Goal: Contribute content: Add original content to the website for others to see

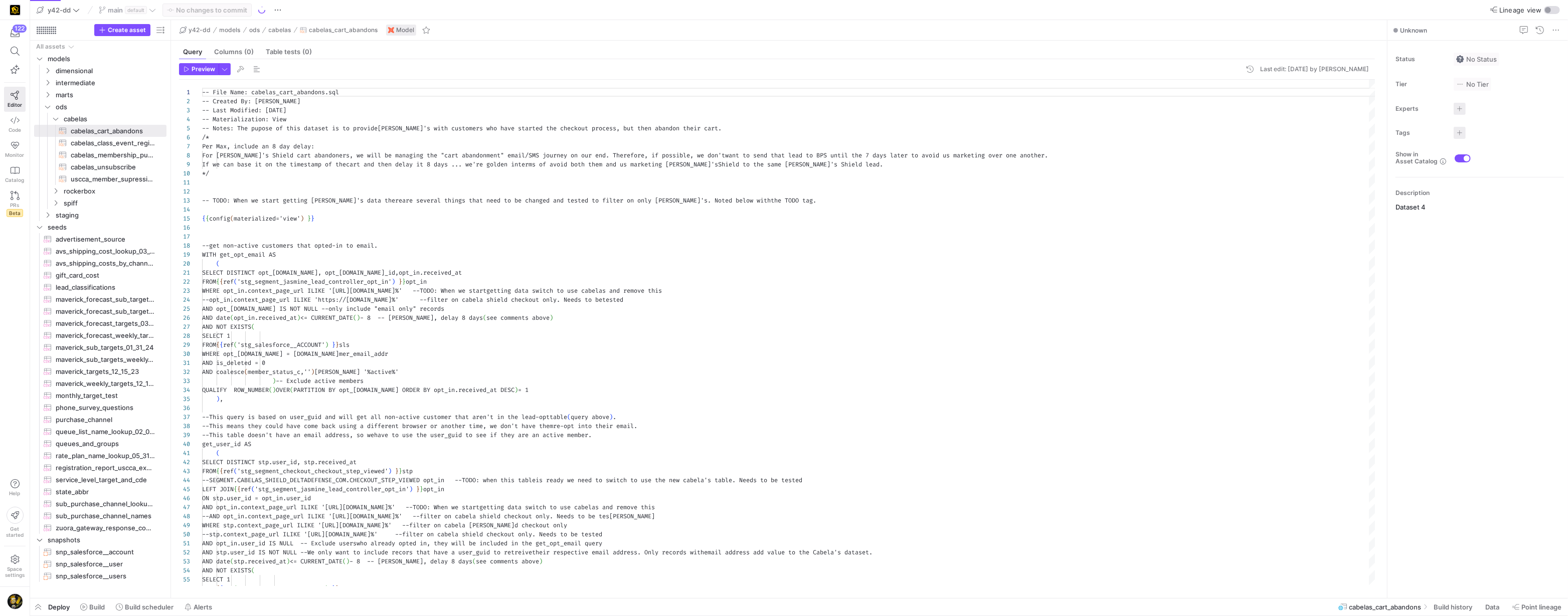
scroll to position [63, 0]
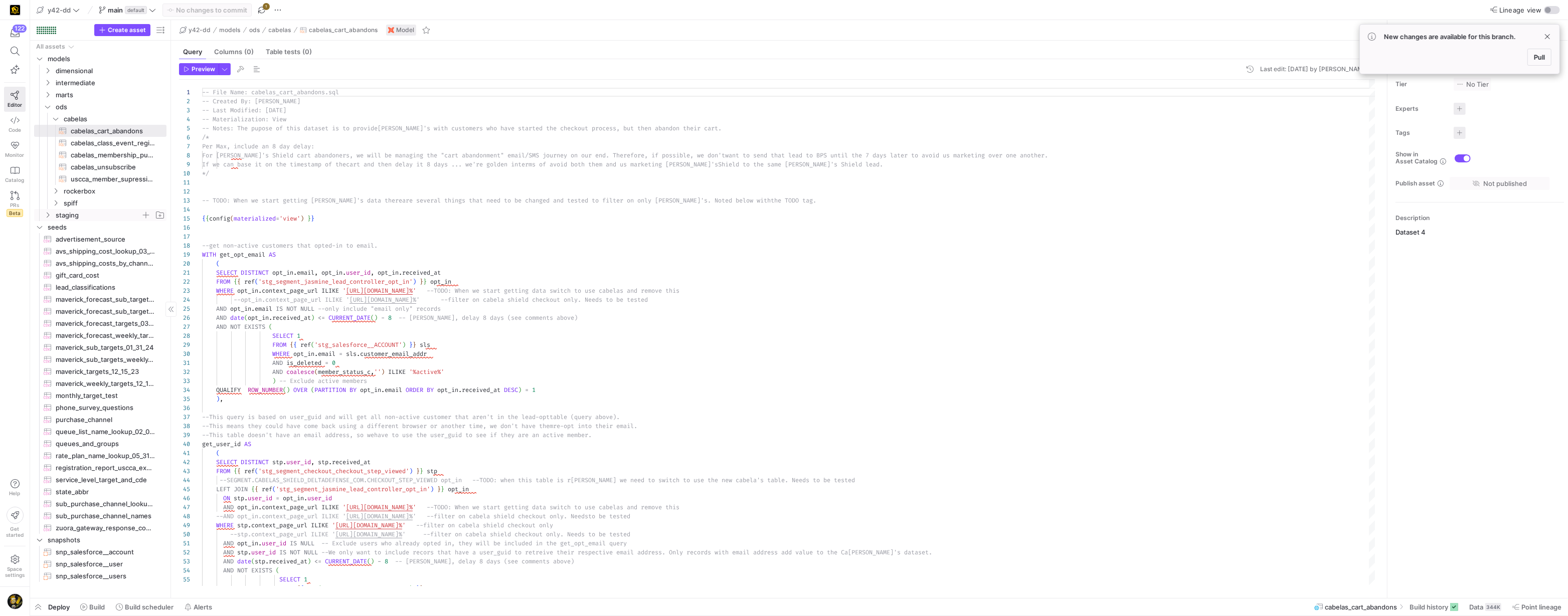
click at [48, 217] on icon "Press SPACE to select this row." at bounding box center [48, 215] width 7 height 6
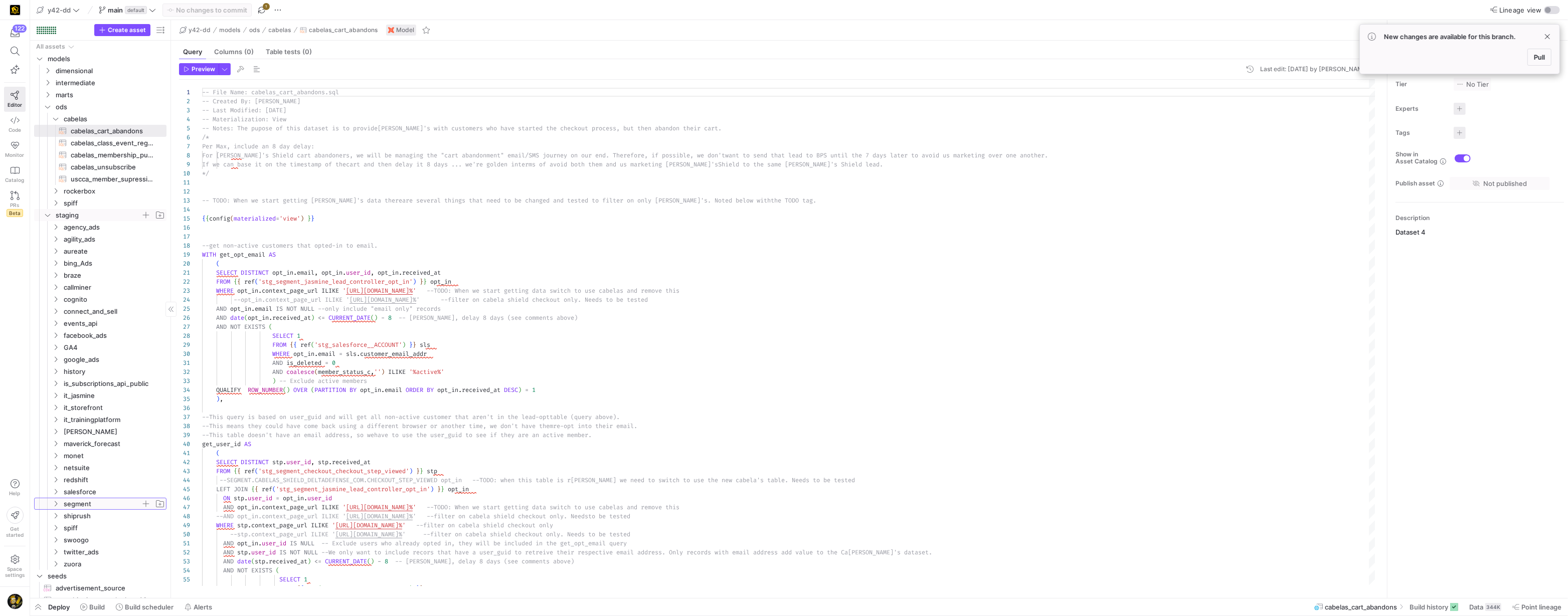
click at [56, 506] on icon "Press SPACE to select this row." at bounding box center [56, 504] width 7 height 6
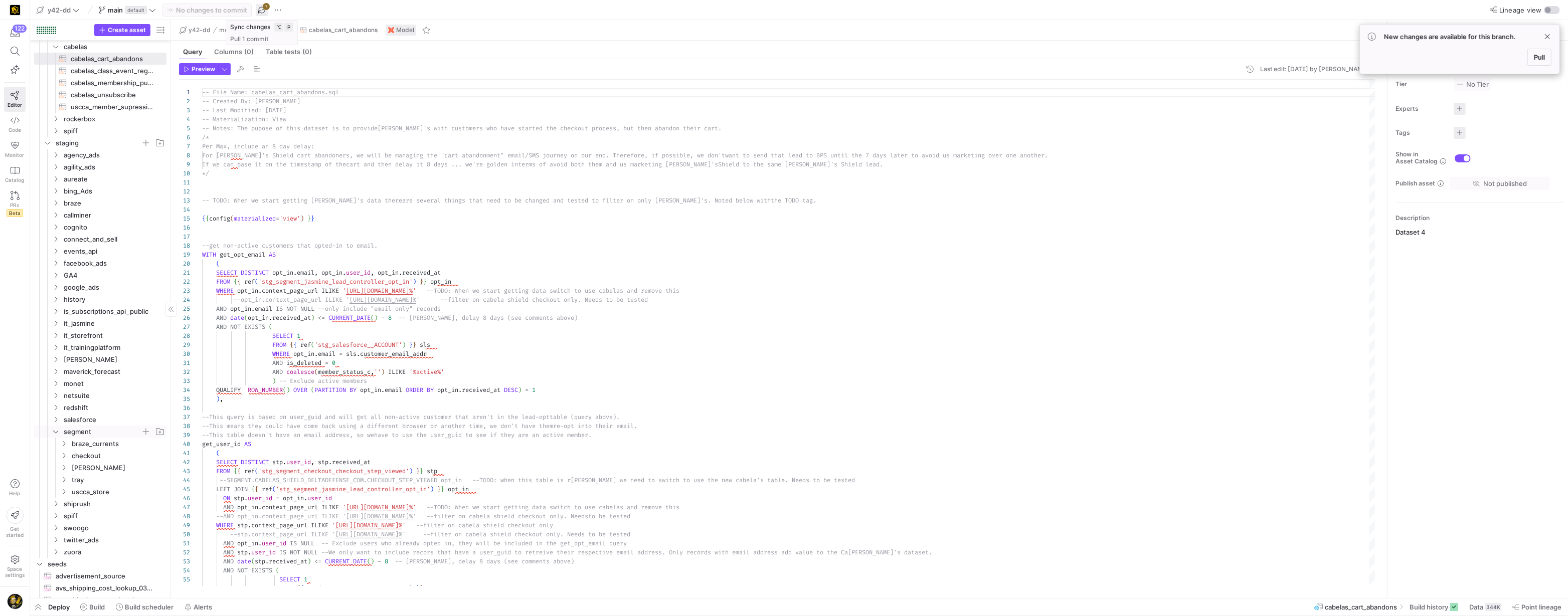
click at [263, 10] on span "button" at bounding box center [262, 10] width 12 height 12
click at [1539, 59] on span "Pull" at bounding box center [1539, 57] width 11 height 8
click at [277, 9] on span "button" at bounding box center [278, 10] width 12 height 12
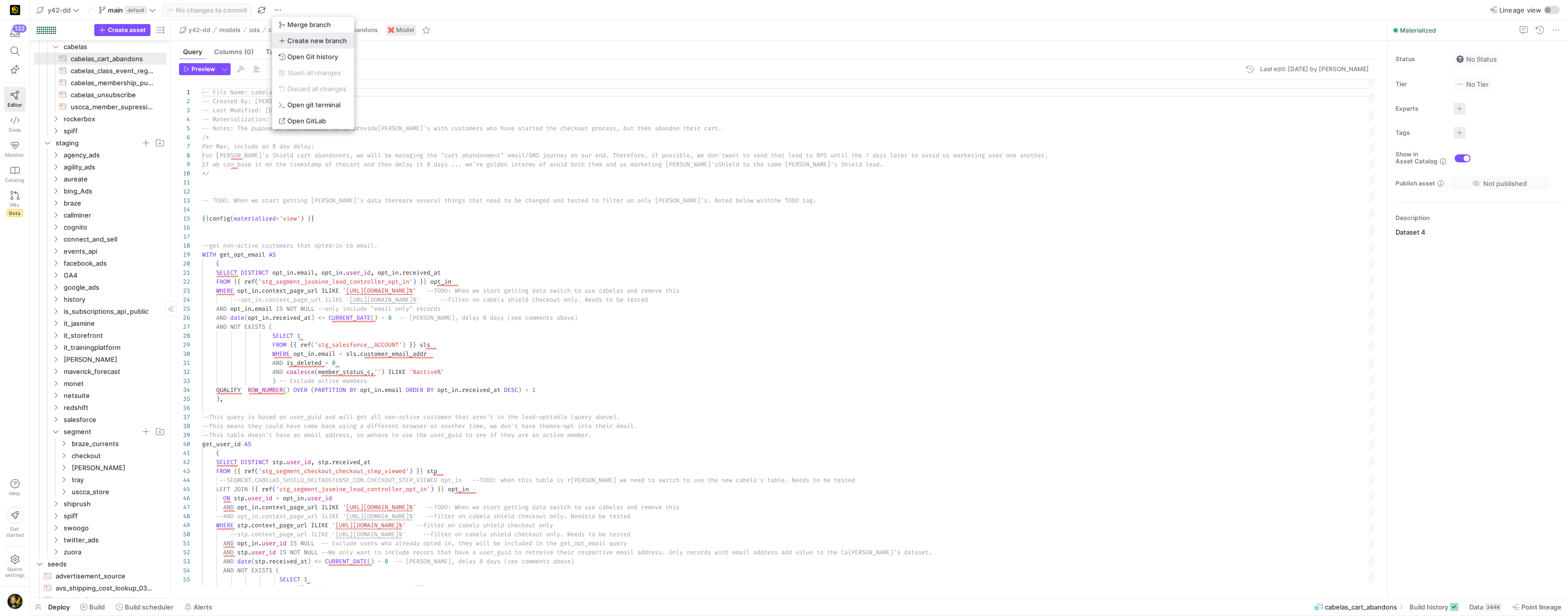
click at [298, 42] on span "Create new branch" at bounding box center [318, 41] width 60 height 8
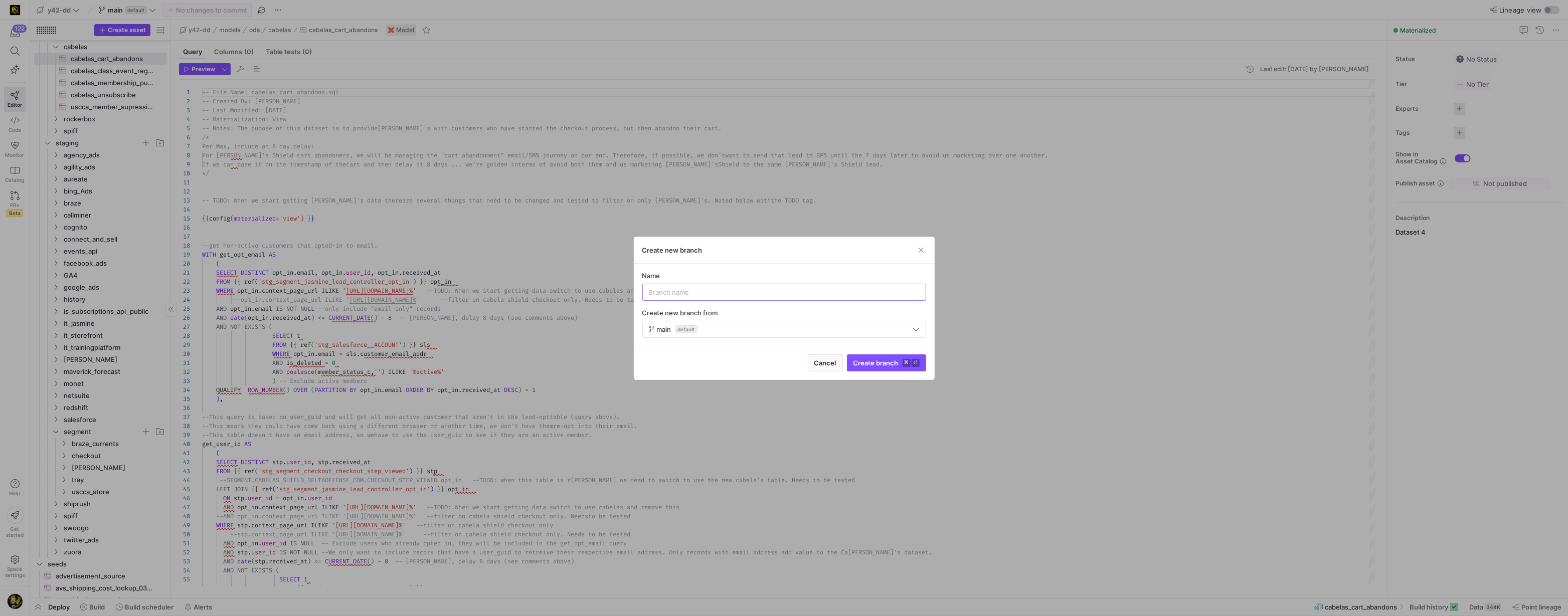
paste input "SEGMENT.CABELAS_SHIELD_DELTADEFENSE_COM.CHECKOUT_STEP_VIEWED"
click at [682, 292] on input "SEGMENT.CABELAS_SHIELD_DELTADEFENSE_COM.CHECKOUT_STEP_VIEWED" at bounding box center [784, 292] width 271 height 8
click at [812, 292] on input "SEGMENT_CABELAS_SHIELD_DELTADEFENSE_COM.CHECKOUT_STEP_VIEWED" at bounding box center [784, 292] width 271 height 8
type input "SEGMENT_CABELAS_SHIELD_DELTADEFENSE_COM_CHECKOUT_STEP_VIEWED"
click at [860, 360] on span "Create branch ⌘ ⏎" at bounding box center [887, 363] width 66 height 8
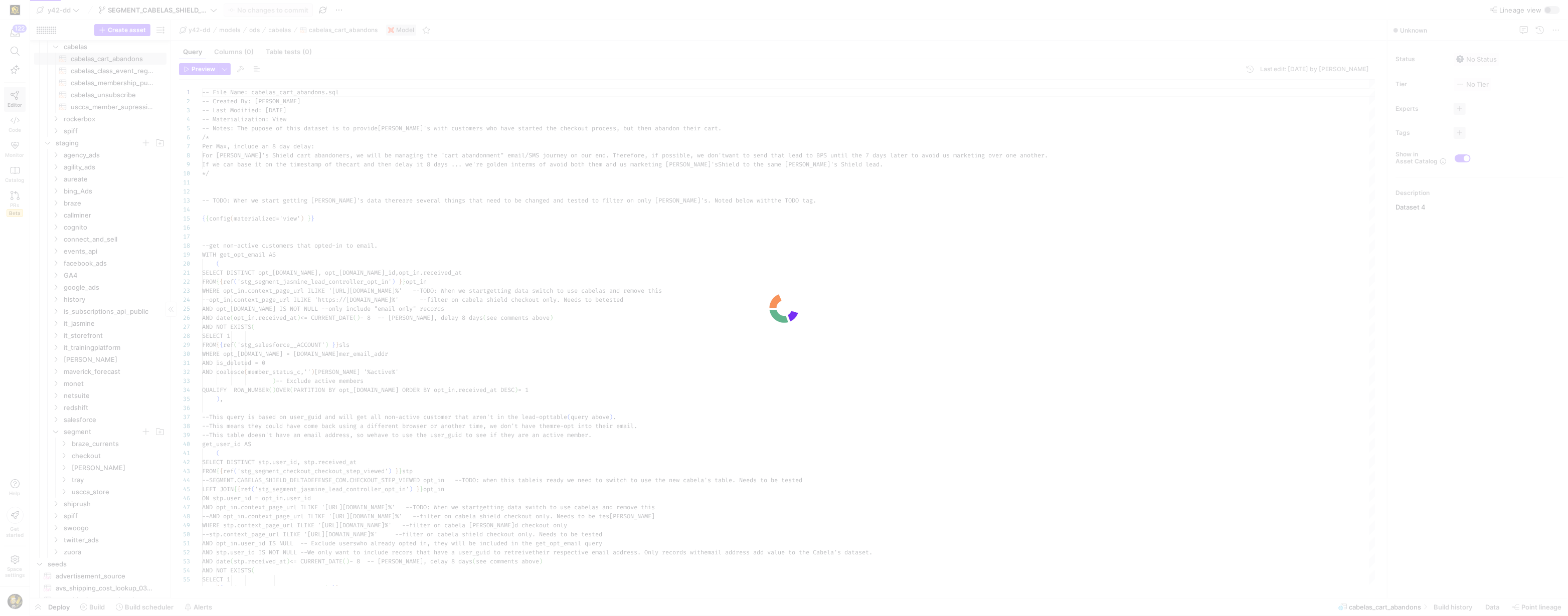
scroll to position [63, 0]
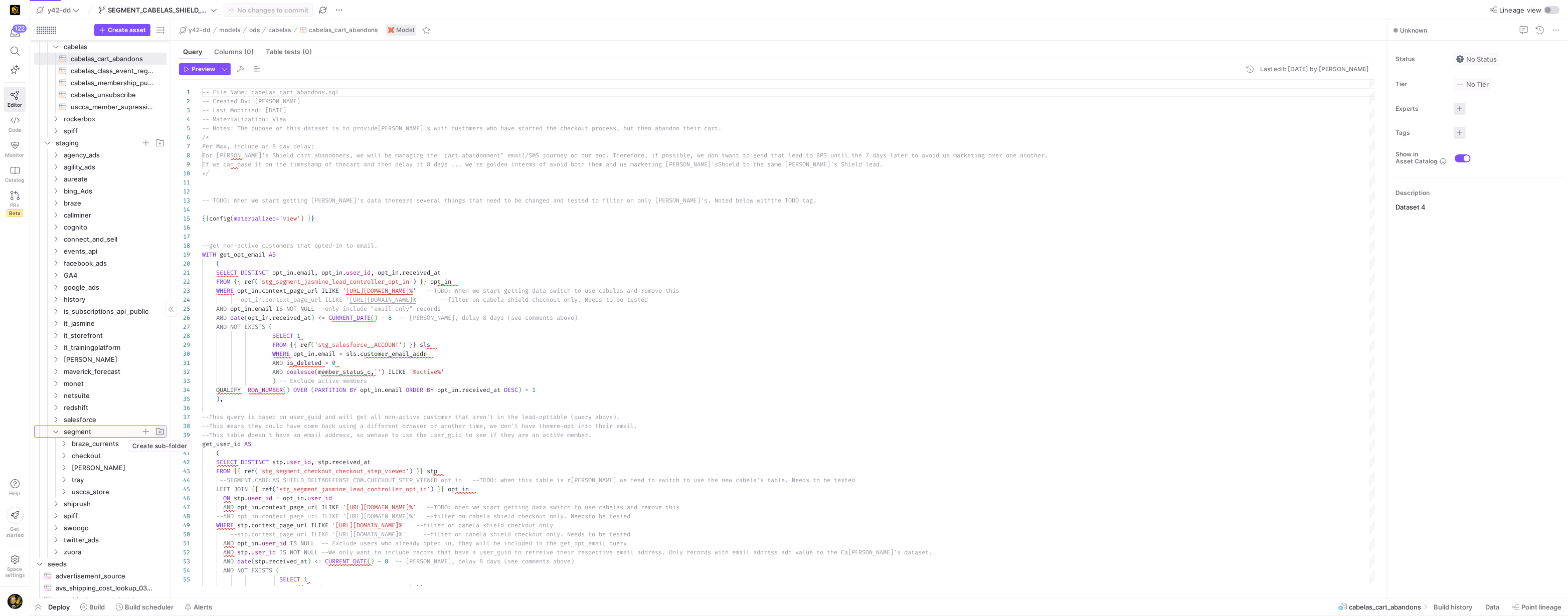
click at [163, 432] on span "Press SPACE to select this row." at bounding box center [159, 431] width 10 height 10
type input "cabelas_shield_deltadefense_com"
click at [148, 457] on span "Press SPACE to select this row." at bounding box center [146, 456] width 10 height 10
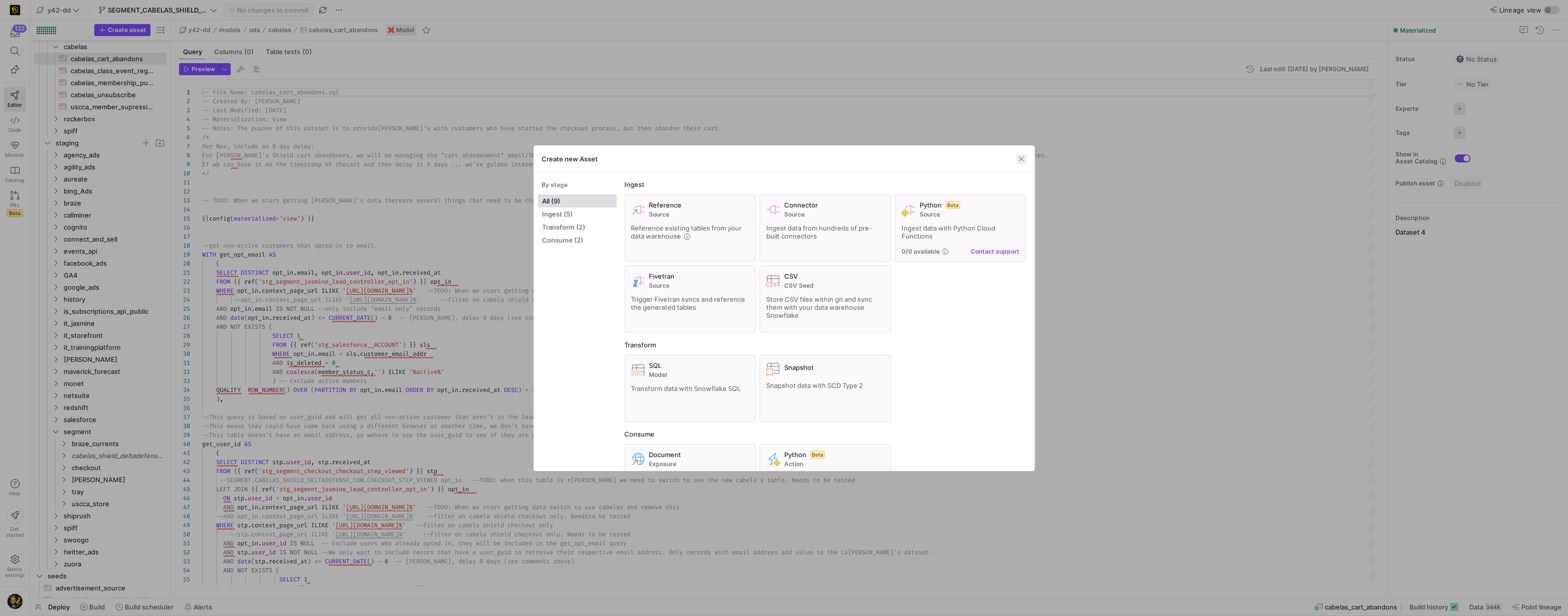
click at [1021, 157] on span "button" at bounding box center [1021, 159] width 10 height 10
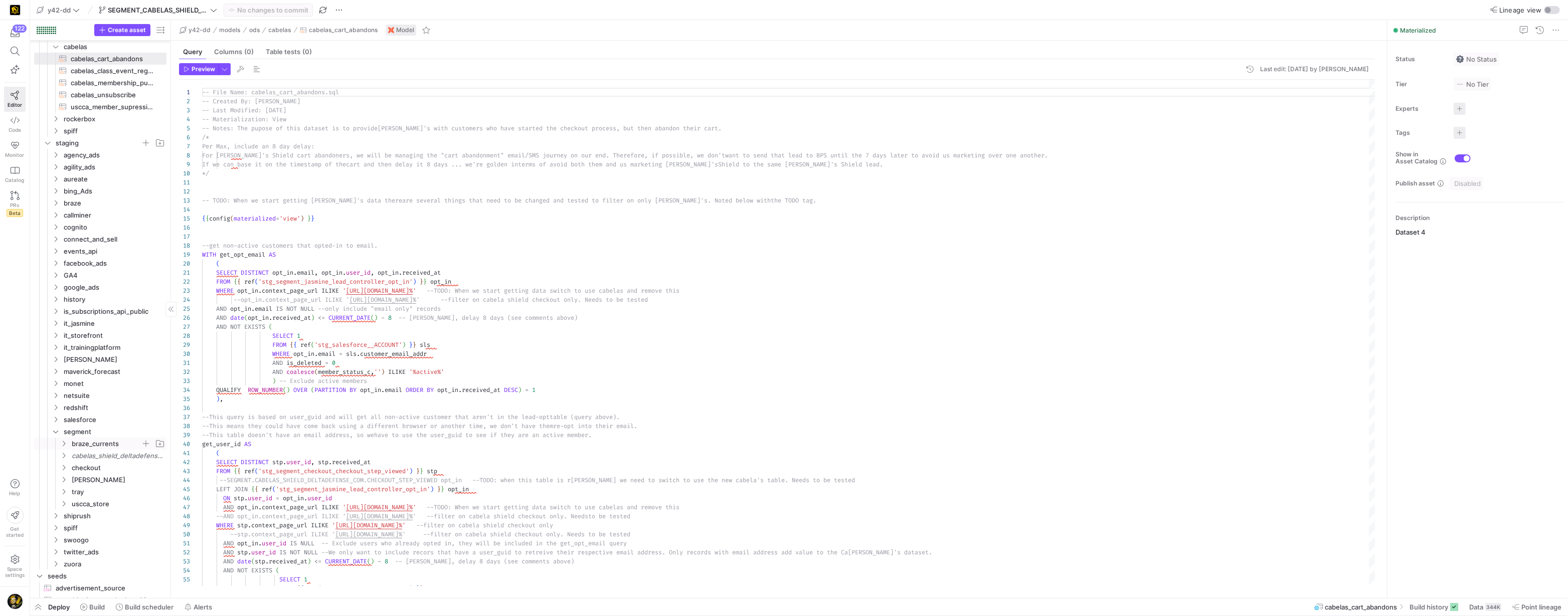
click at [65, 442] on icon "Press SPACE to select this row." at bounding box center [63, 444] width 7 height 6
click at [146, 516] on span "Press SPACE to select this row." at bounding box center [146, 516] width 10 height 10
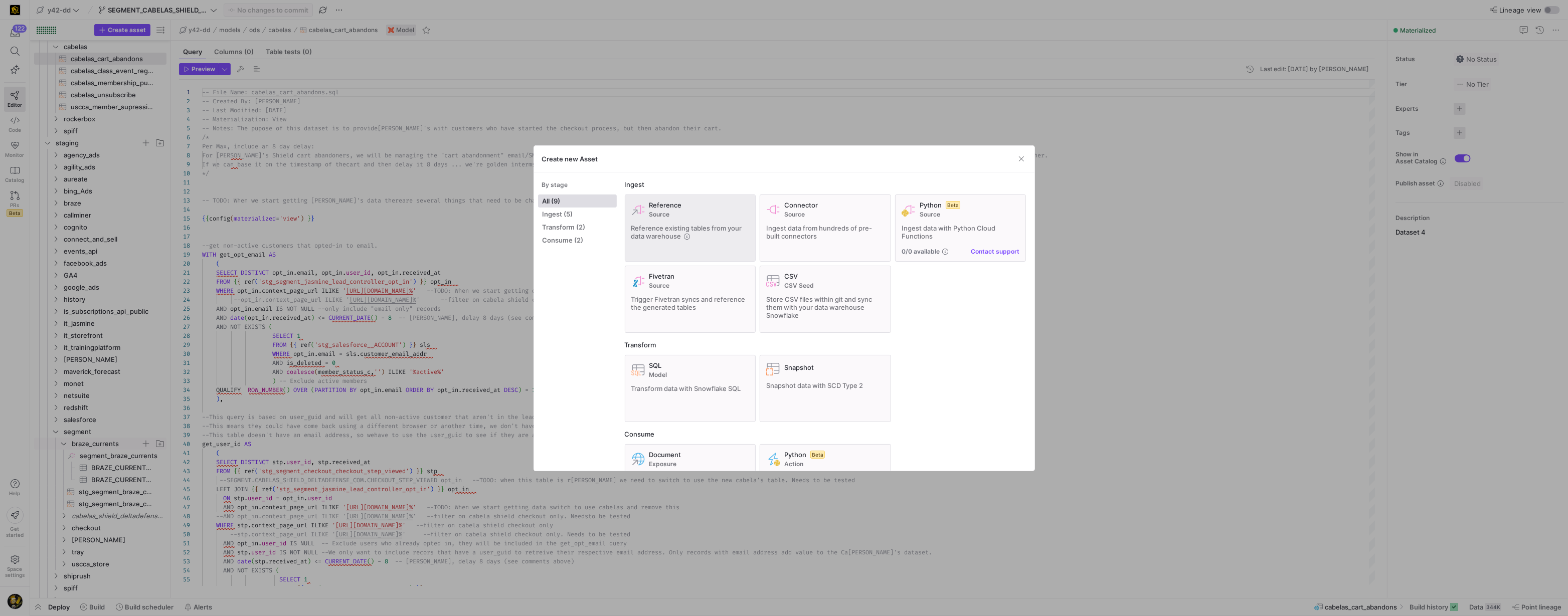
click at [704, 232] on div "Reference existing tables from your data warehouse" at bounding box center [691, 232] width 119 height 16
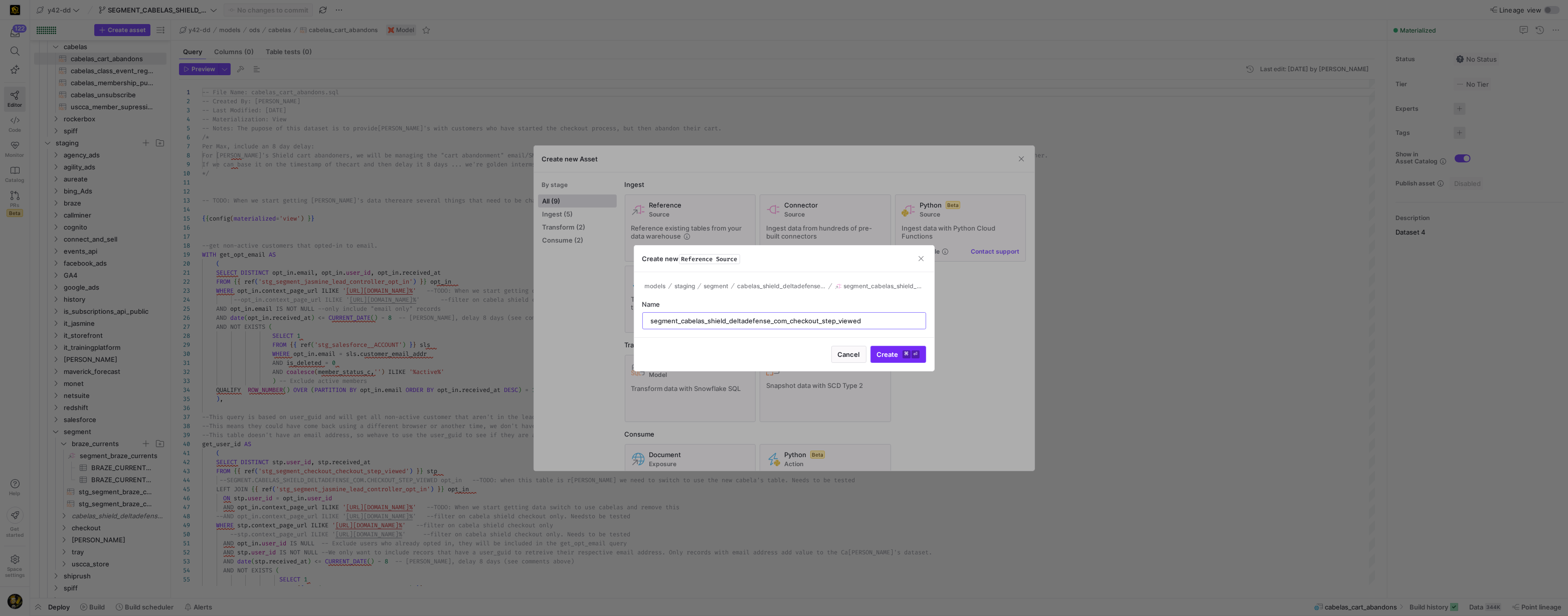
type input "segment_cabelas_shield_deltadefense_com_checkout_step_viewed"
click at [891, 352] on span "Create ⌘ ⏎" at bounding box center [898, 354] width 43 height 8
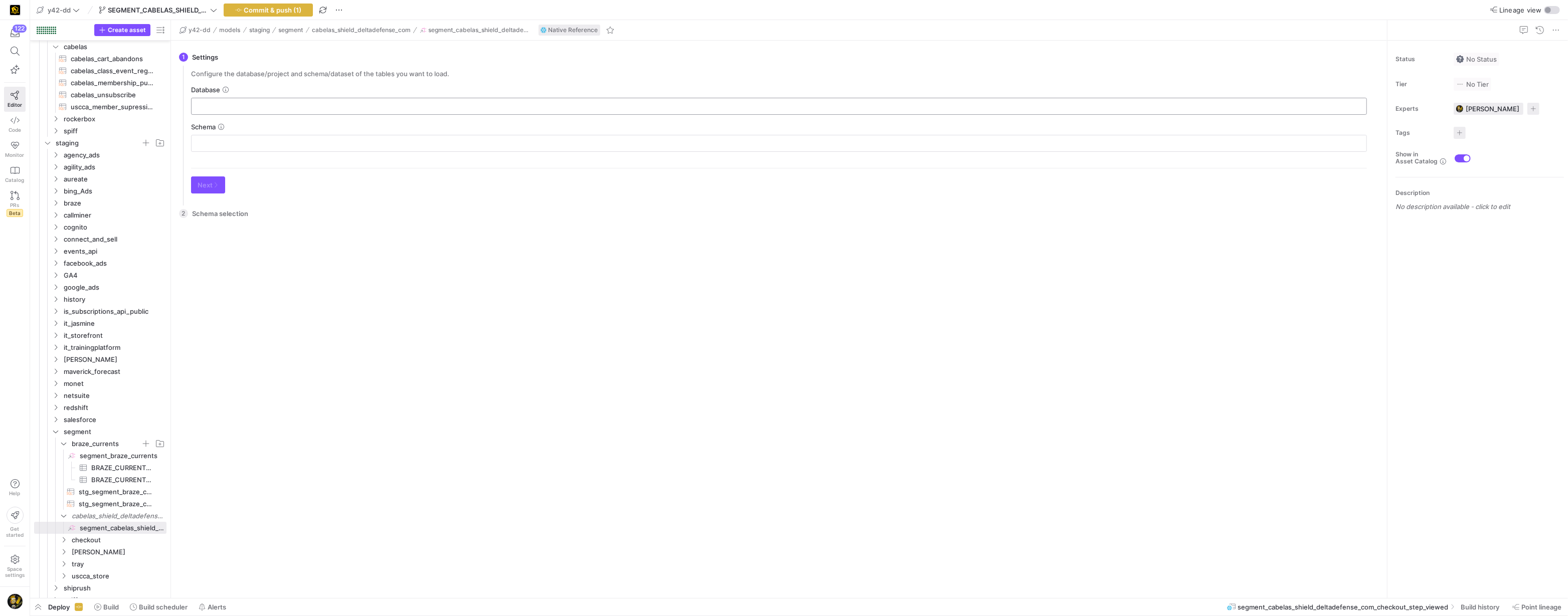
click at [435, 104] on input "text" at bounding box center [779, 106] width 1159 height 8
type input "SEGMENT"
click at [415, 142] on input "text" at bounding box center [779, 144] width 1159 height 8
type input "CABELAS_SHIELD_DELTADEFENSE_COM"
click at [200, 184] on span "Next" at bounding box center [208, 185] width 21 height 8
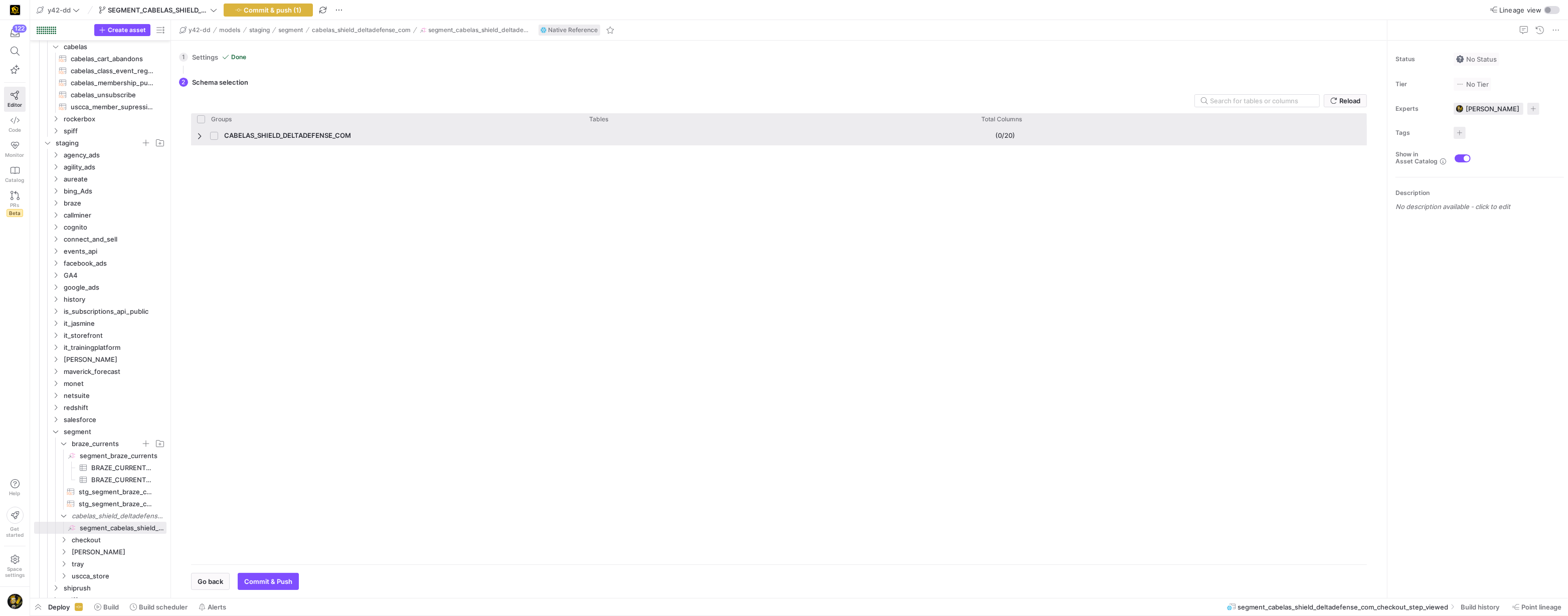
click at [204, 137] on span "CABELAS_SHIELD_DELTADEFENSE_COM" at bounding box center [387, 136] width 380 height 20
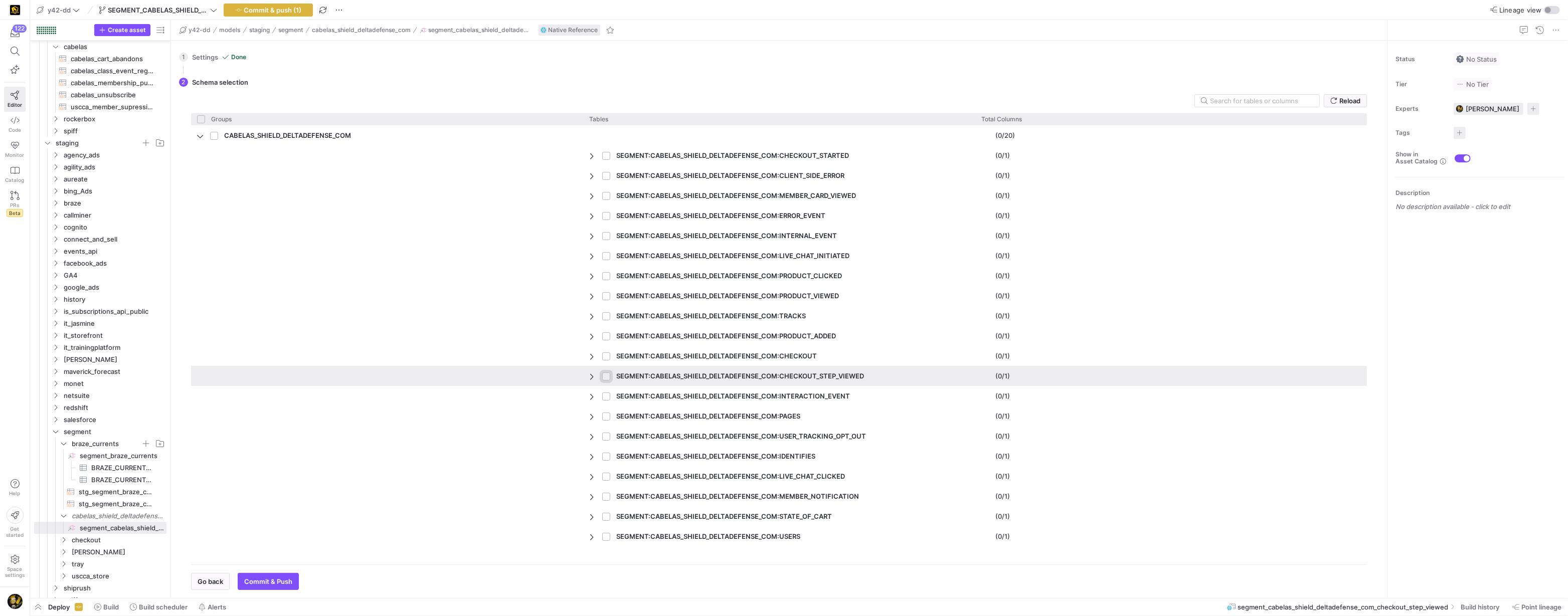
click at [605, 376] on input "Press Space to toggle row selection (unchecked)" at bounding box center [606, 377] width 8 height 8
checkbox input "true"
checkbox input "false"
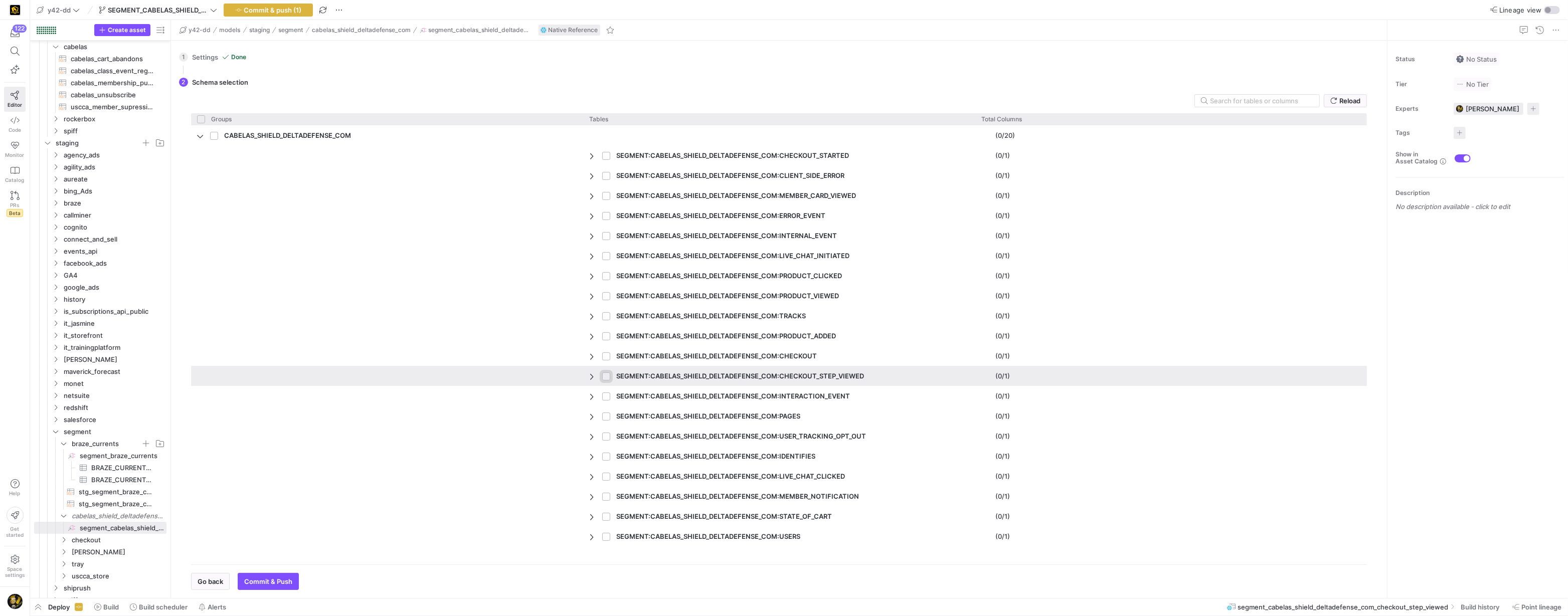
checkbox input "true"
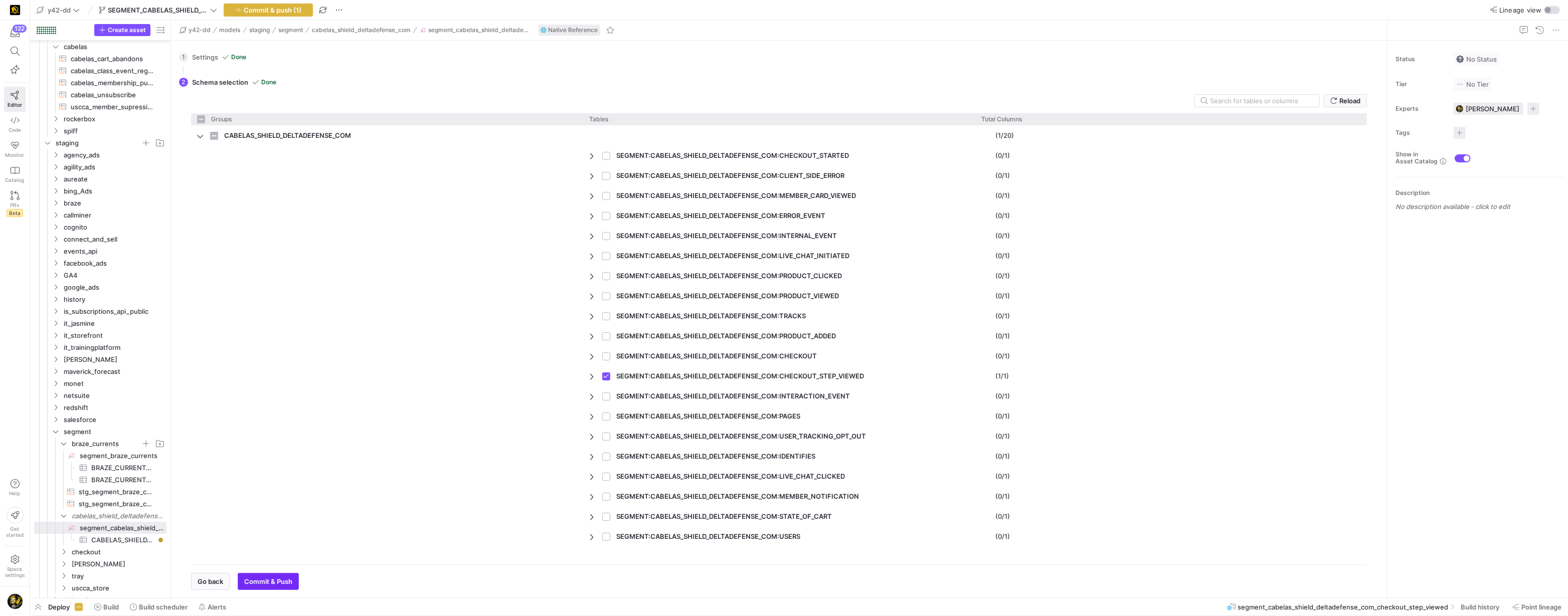
click at [276, 583] on span "Commit & Push" at bounding box center [268, 582] width 48 height 8
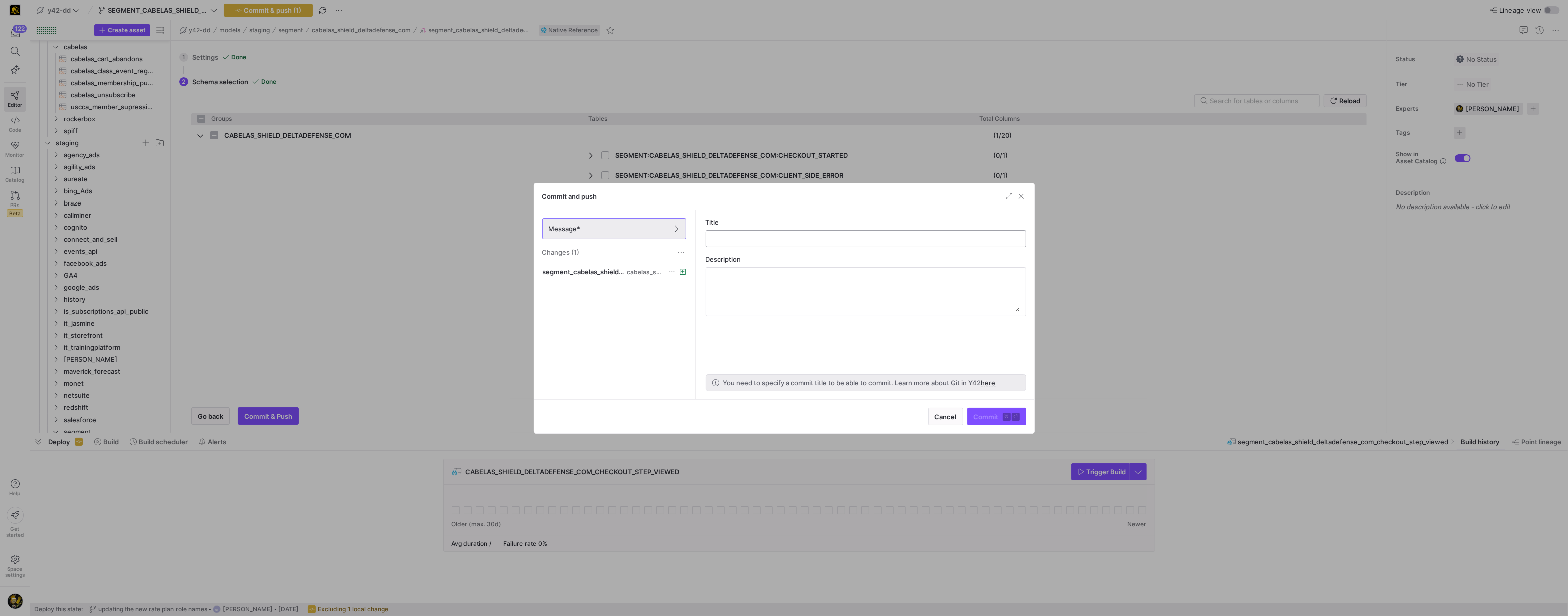
click at [797, 235] on input "text" at bounding box center [866, 238] width 304 height 8
type input "adding table SEGMENT.CABELAS_SHIELD_DELTADEFENSE_COM.CHECKOUT_STEP_VIEWED"
click at [983, 414] on span "Commit ⌘ ⏎" at bounding box center [997, 417] width 46 height 8
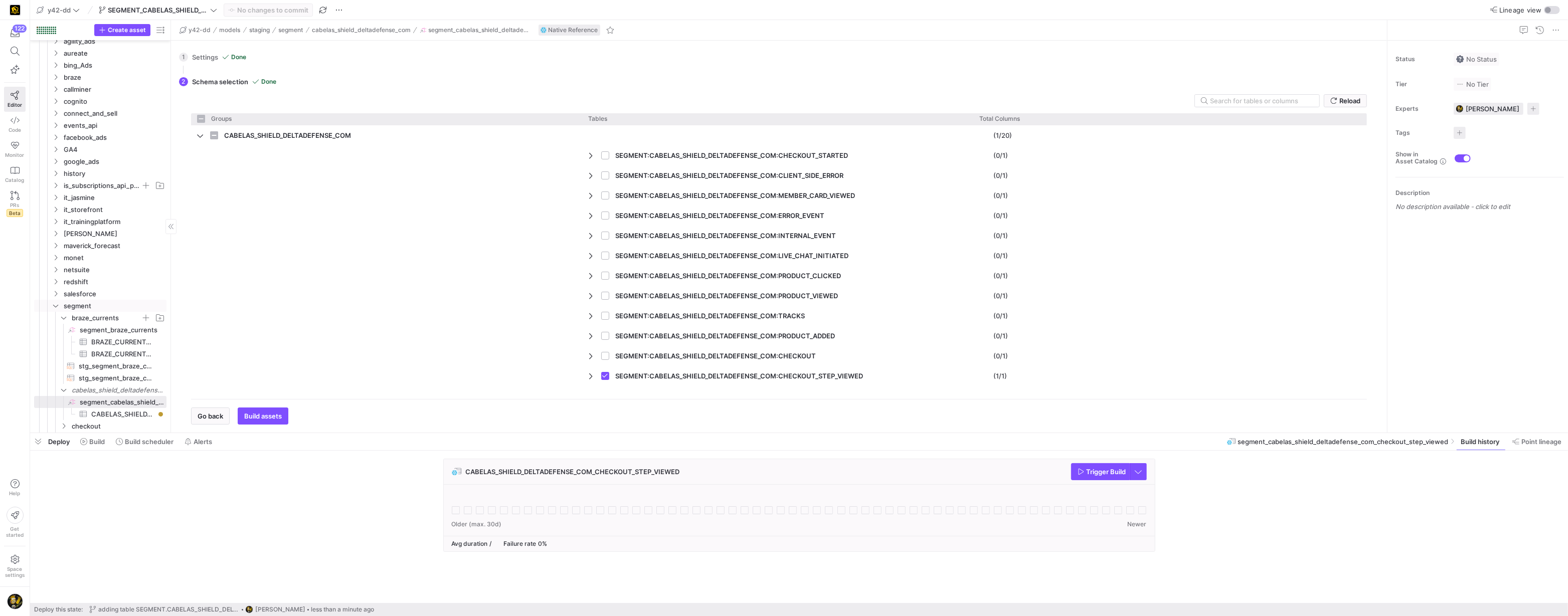
scroll to position [200, 0]
click at [122, 362] on span "stg_segment_braze_currents__SUBSCRIPTION_GROUP_STATE_CHANGED​​​​​​​​​​" at bounding box center [117, 363] width 76 height 12
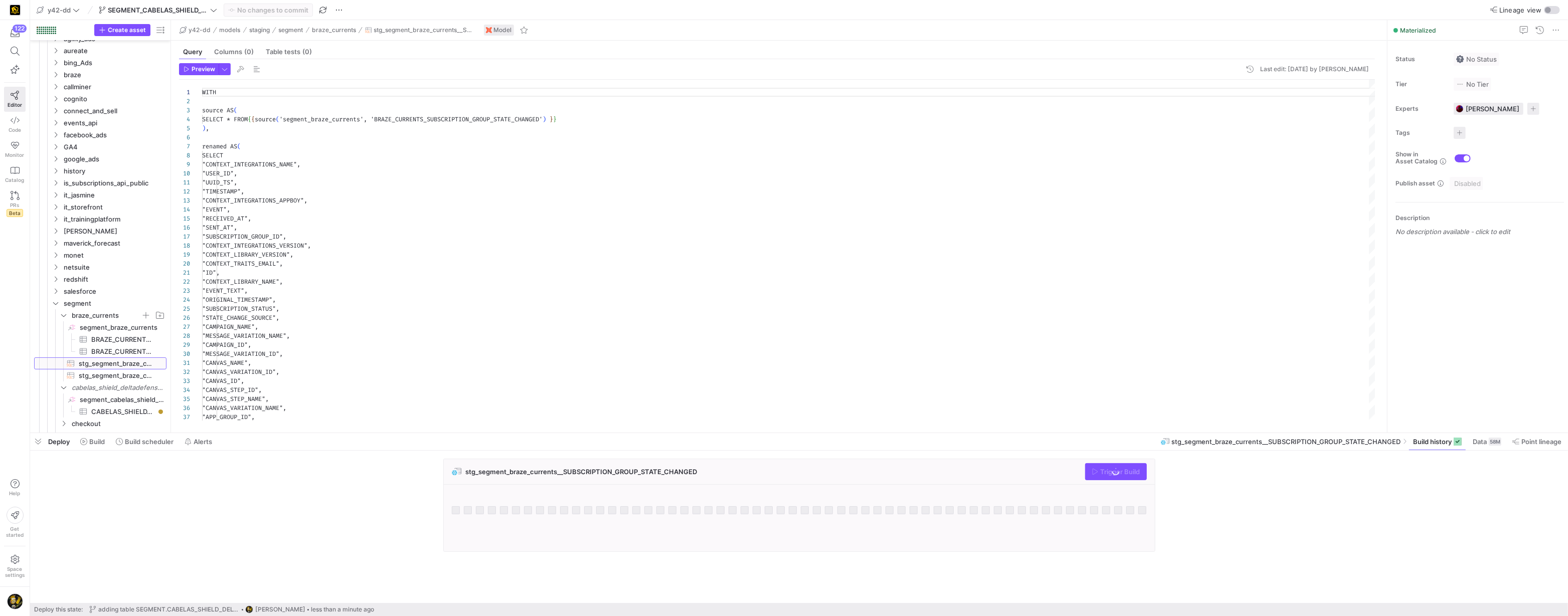
scroll to position [90, 0]
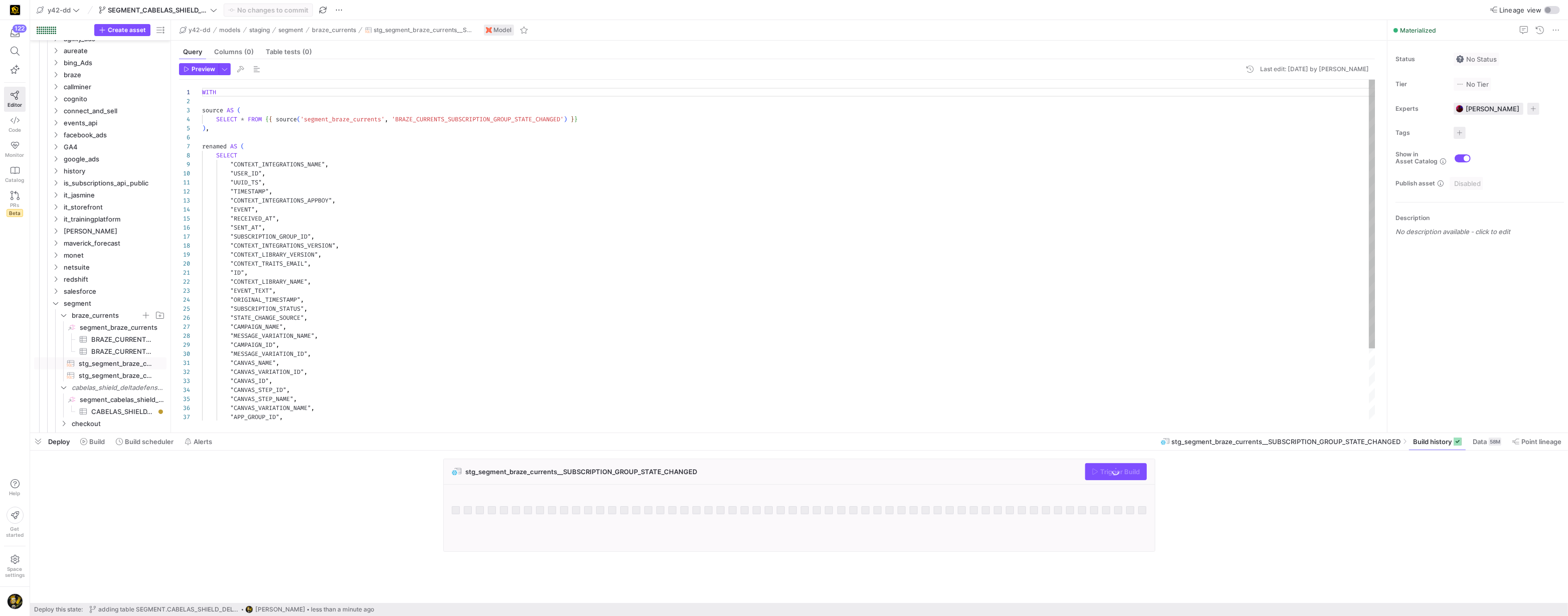
click at [368, 209] on div "WITH source AS ( SELECT * FROM { { source ( 'segment_braze_currents' , 'BRAZE_C…" at bounding box center [789, 296] width 1174 height 432
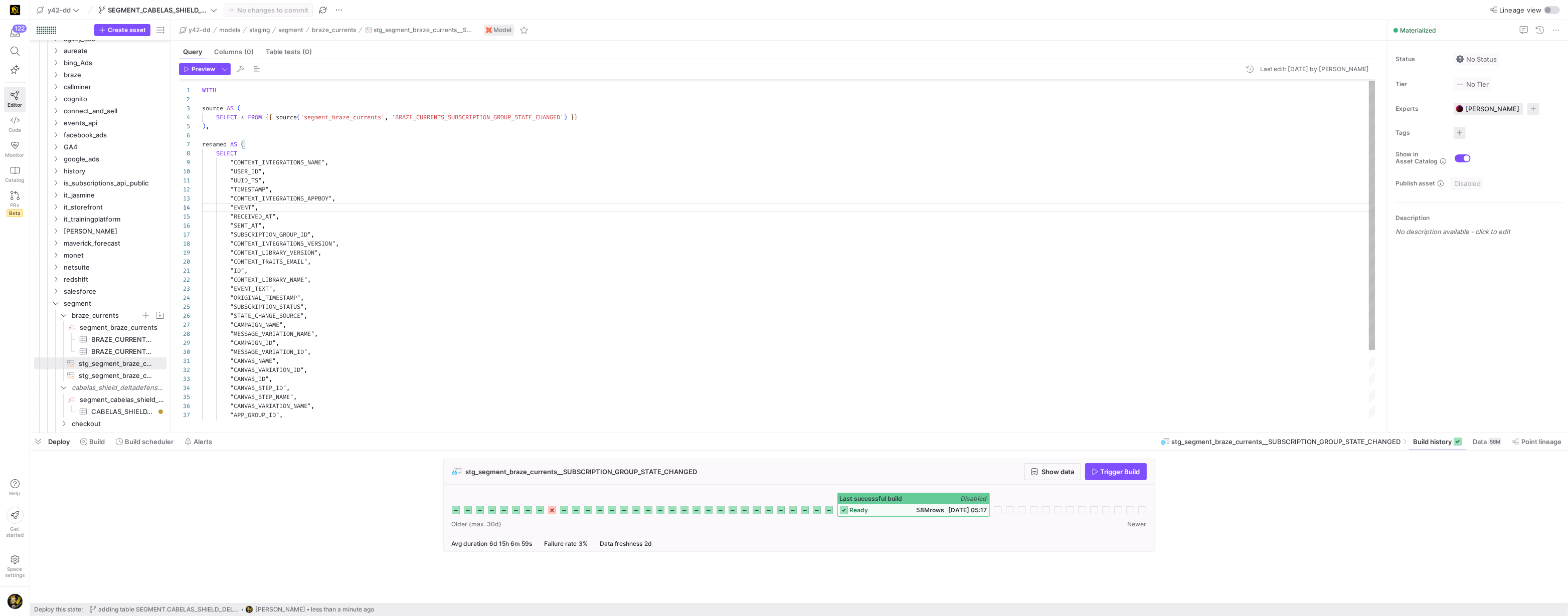
type textarea "WITH source AS ( SELECT * FROM {{ source('segment_braze_currents', 'BRAZE_CURRE…"
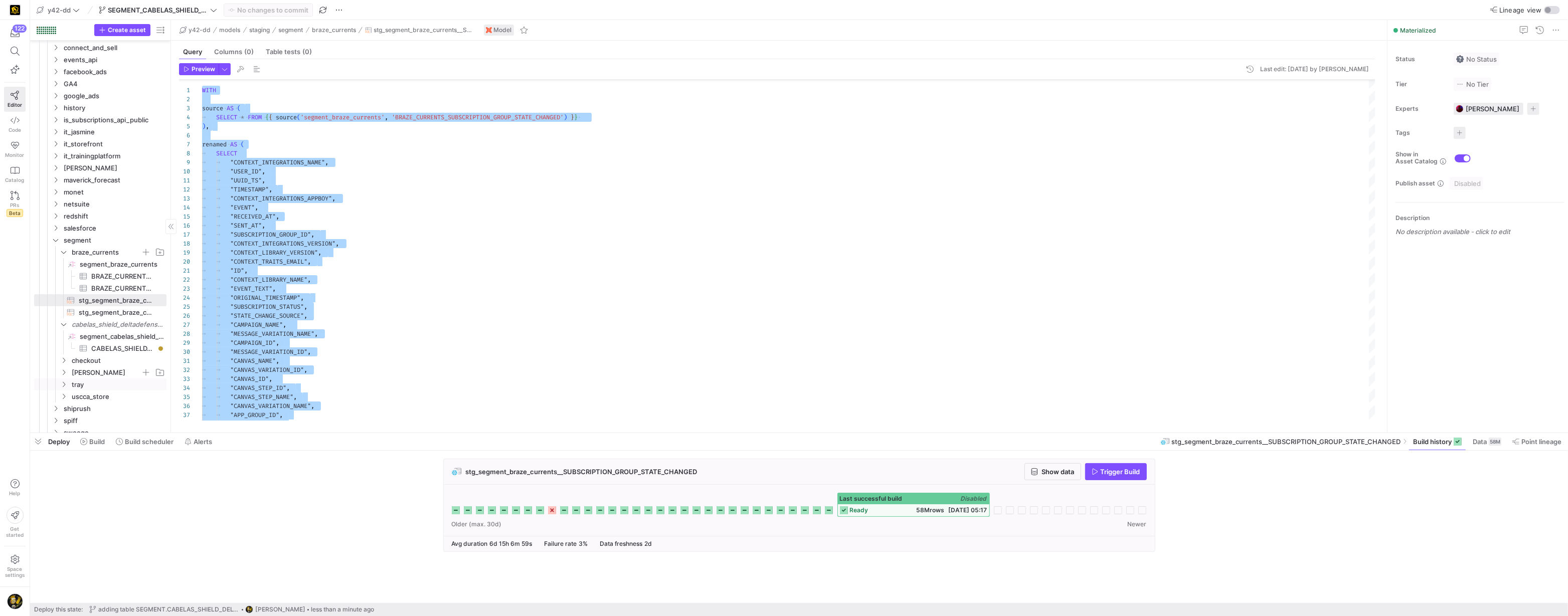
scroll to position [268, 0]
click at [147, 320] on span "Press SPACE to select this row." at bounding box center [146, 320] width 10 height 10
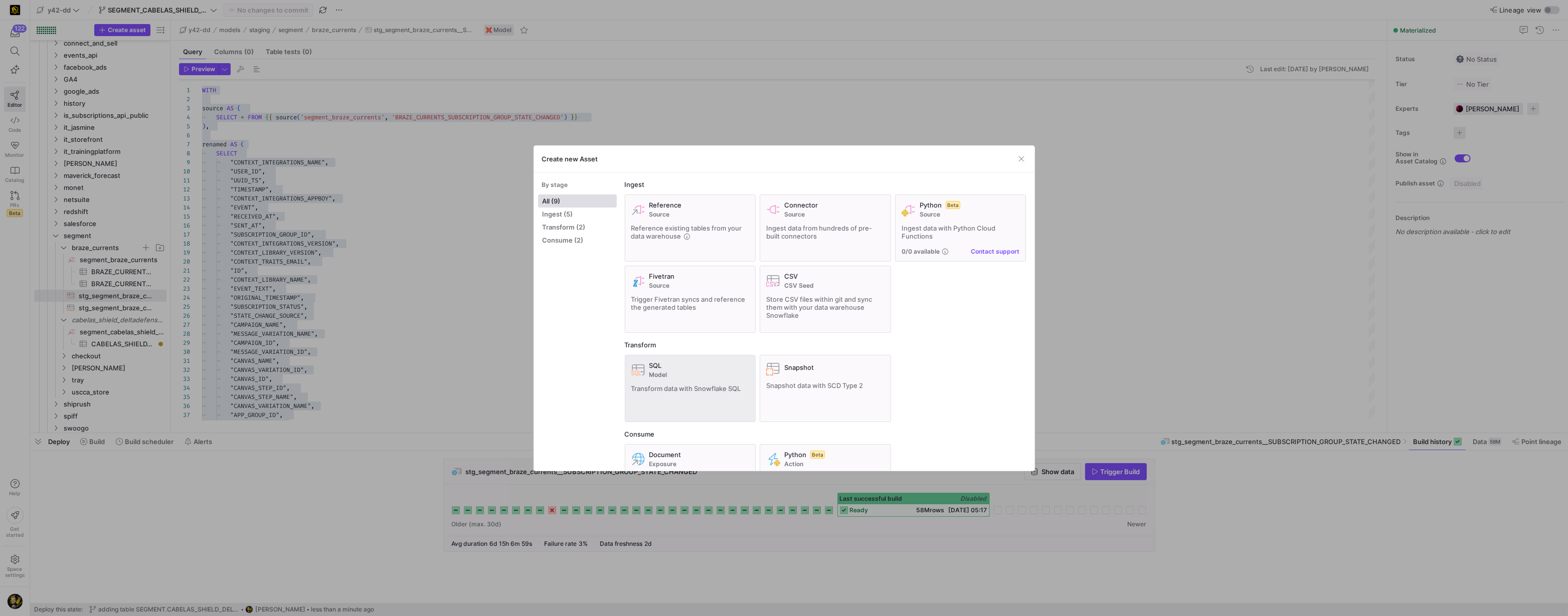
click at [662, 382] on div "SQL Model Transform data with Snowflake SQL" at bounding box center [691, 388] width 119 height 54
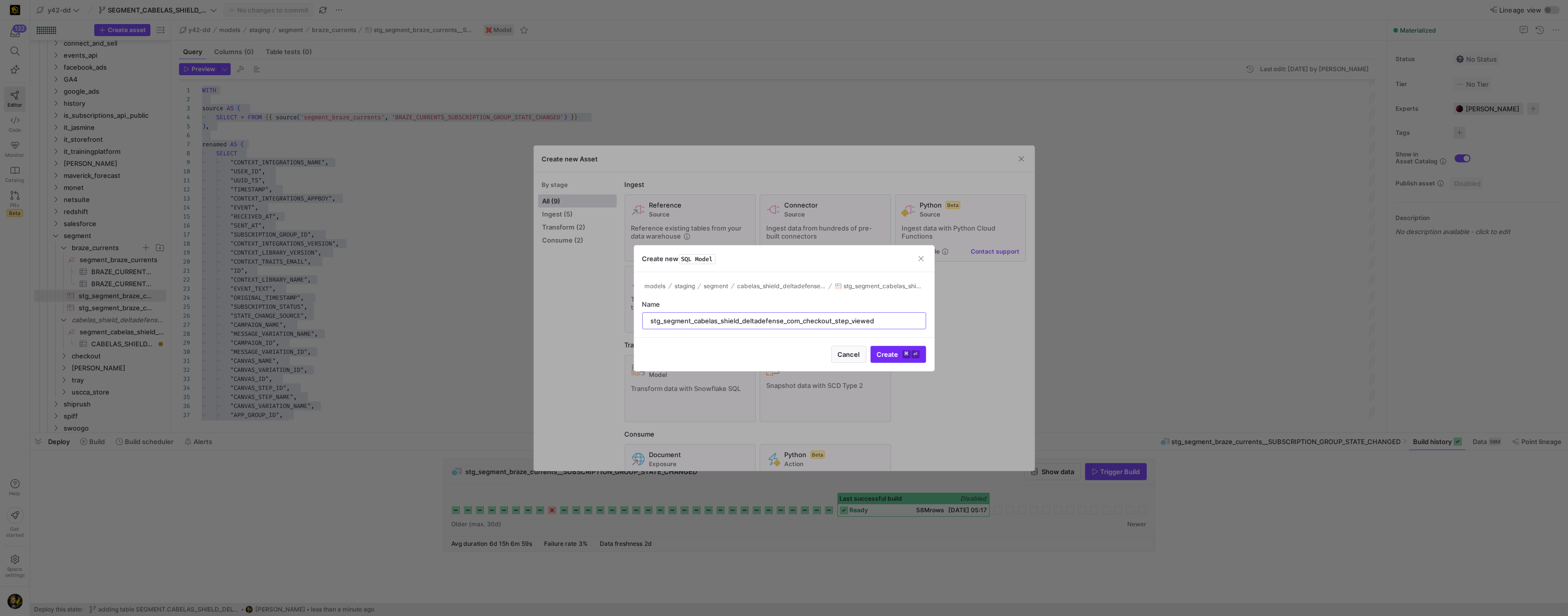
type input "stg_segment_cabelas_shield_deltadefense_com_checkout_step_viewed"
click at [885, 352] on span "Create ⌘ ⏎" at bounding box center [898, 354] width 43 height 8
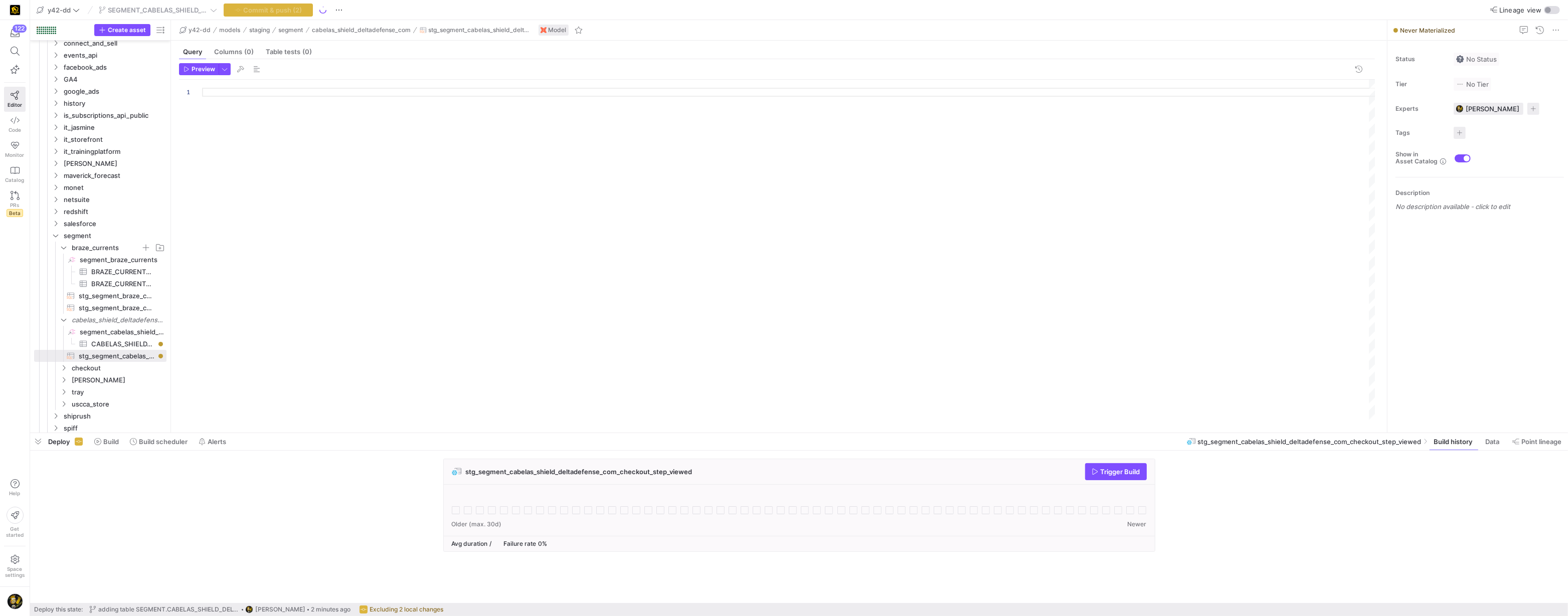
click at [245, 96] on div at bounding box center [789, 250] width 1174 height 341
type textarea ""DISPATCH_ID", "CHANNEL_IDENTIFIER" FROM source ) SELECT * FROM renamed"
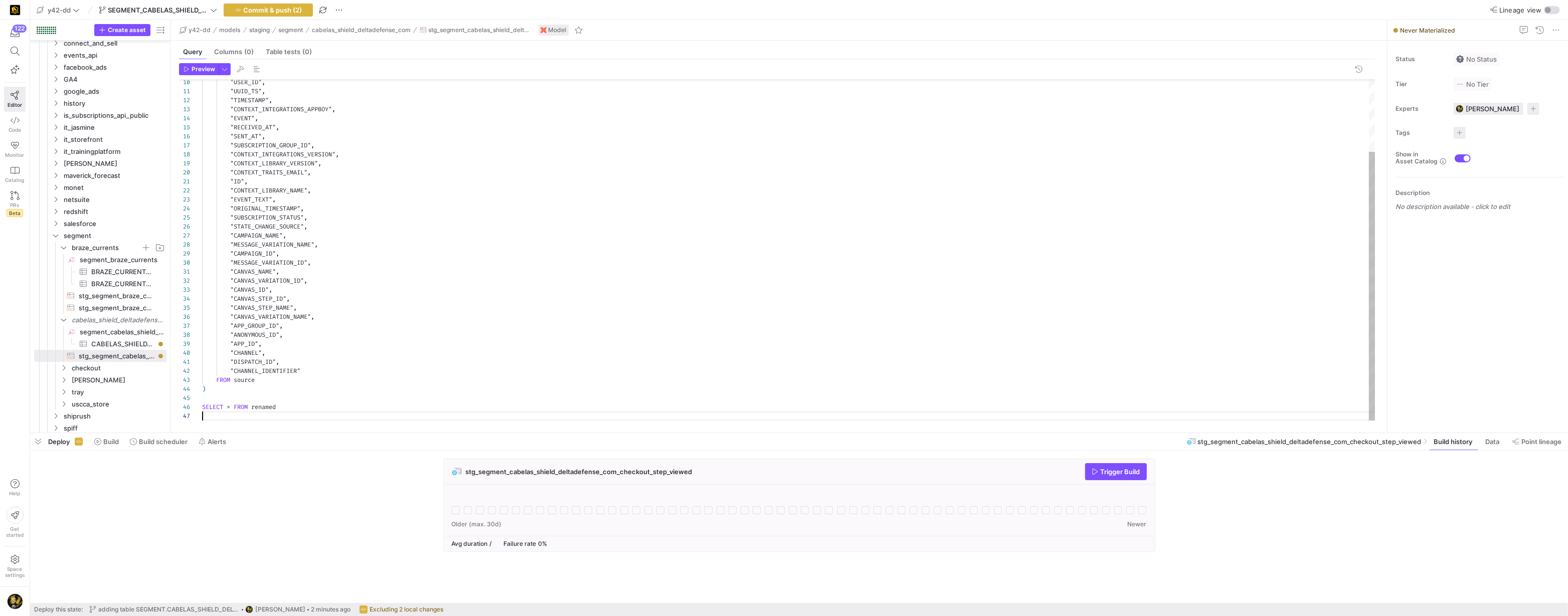
scroll to position [54, 0]
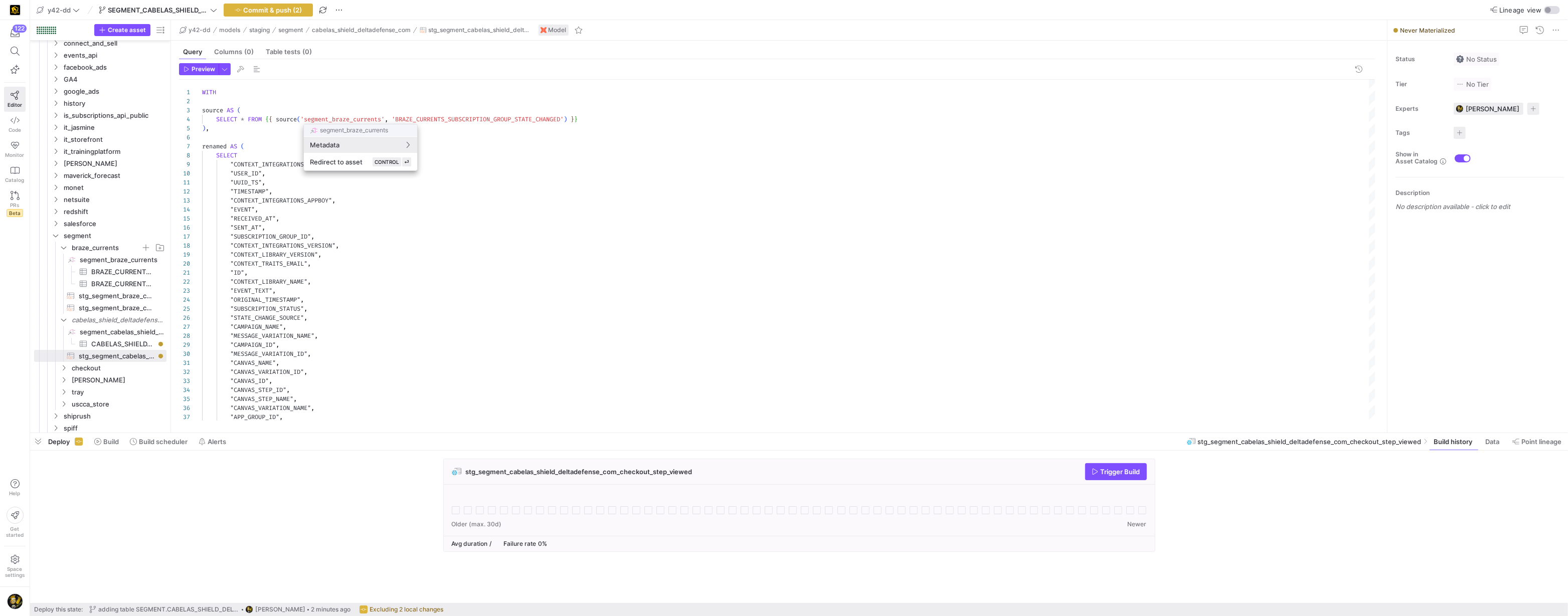
click at [112, 320] on div at bounding box center [784, 308] width 1568 height 616
click at [144, 328] on span "Rename" at bounding box center [164, 328] width 56 height 14
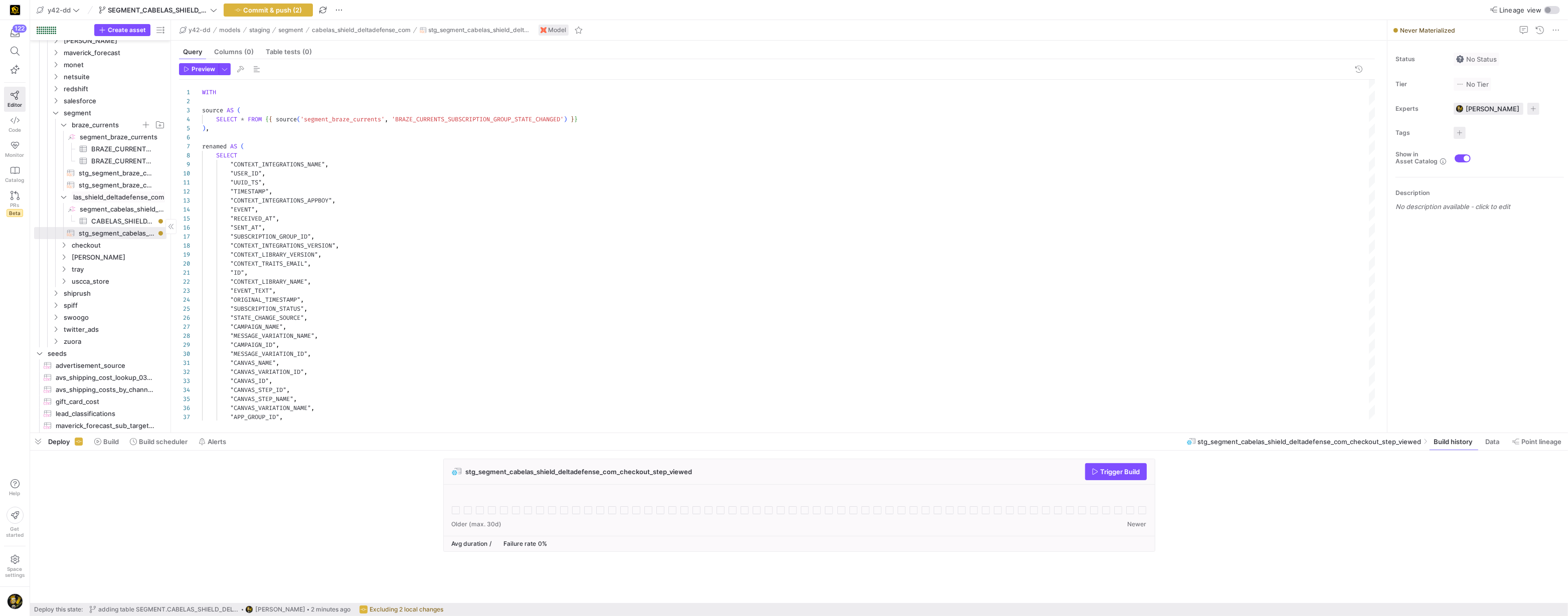
scroll to position [392, 0]
click at [109, 194] on input "cabelas_shield_deltadefense_com" at bounding box center [118, 196] width 93 height 12
type input "segment_cabelas_shield_deltadefense_com"
click at [408, 216] on div ""USER_ID" , "UUID_TS" , "TIMESTAMP" , "CONTEXT_INTEGRATIONS_APPBOY" , "EVENT" ,…" at bounding box center [789, 296] width 1174 height 432
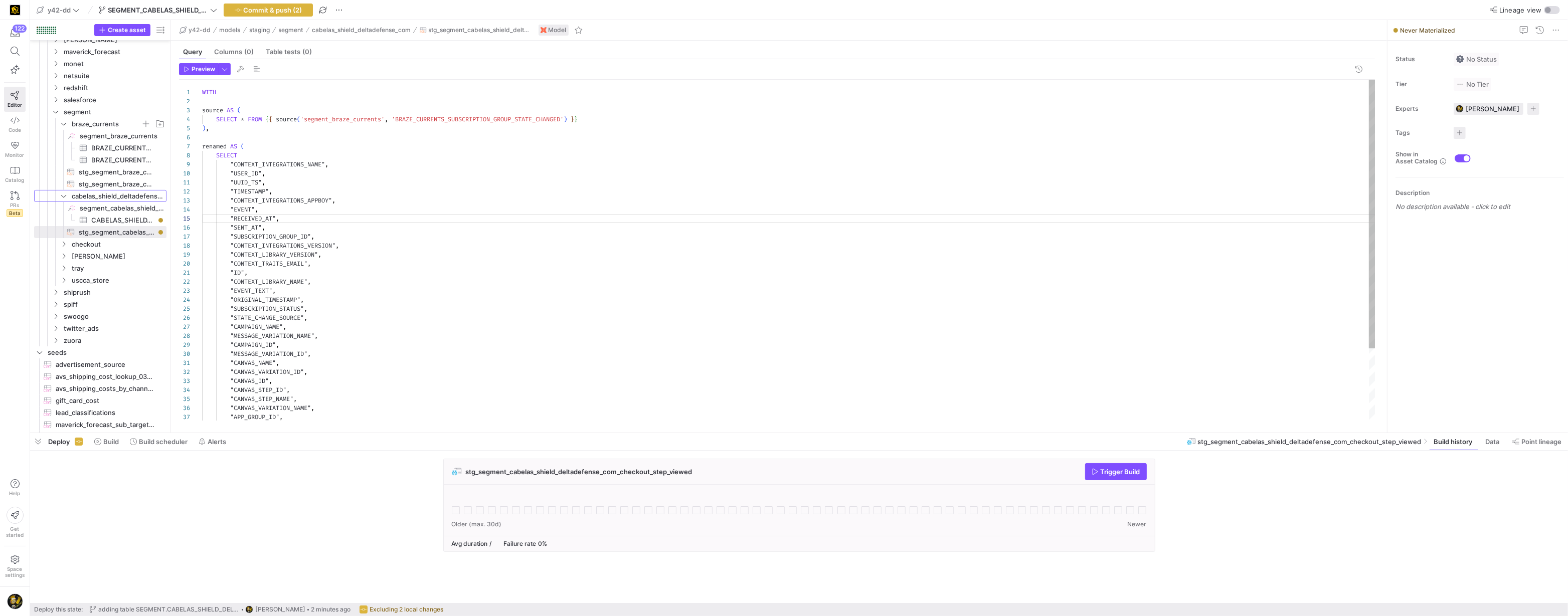
scroll to position [35, 79]
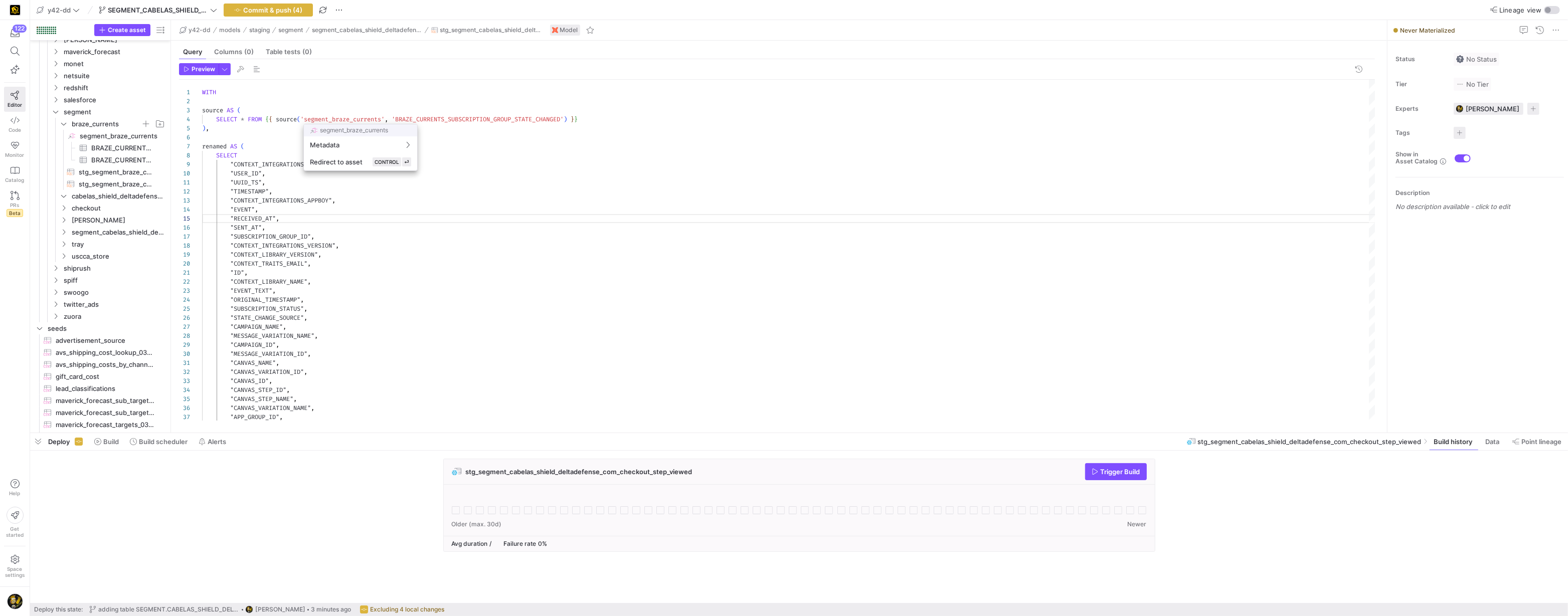
click at [341, 119] on div at bounding box center [784, 308] width 1568 height 616
click at [341, 119] on div ""USER_ID" , "UUID_TS" , "TIMESTAMP" , "CONTEXT_INTEGRATIONS_APPBOY" , "EVENT" ,…" at bounding box center [789, 296] width 1174 height 432
click at [539, 121] on div ""USER_ID" , "UUID_TS" , "TIMESTAMP" , "CONTEXT_INTEGRATIONS_APPBOY" , "EVENT" ,…" at bounding box center [789, 296] width 1174 height 432
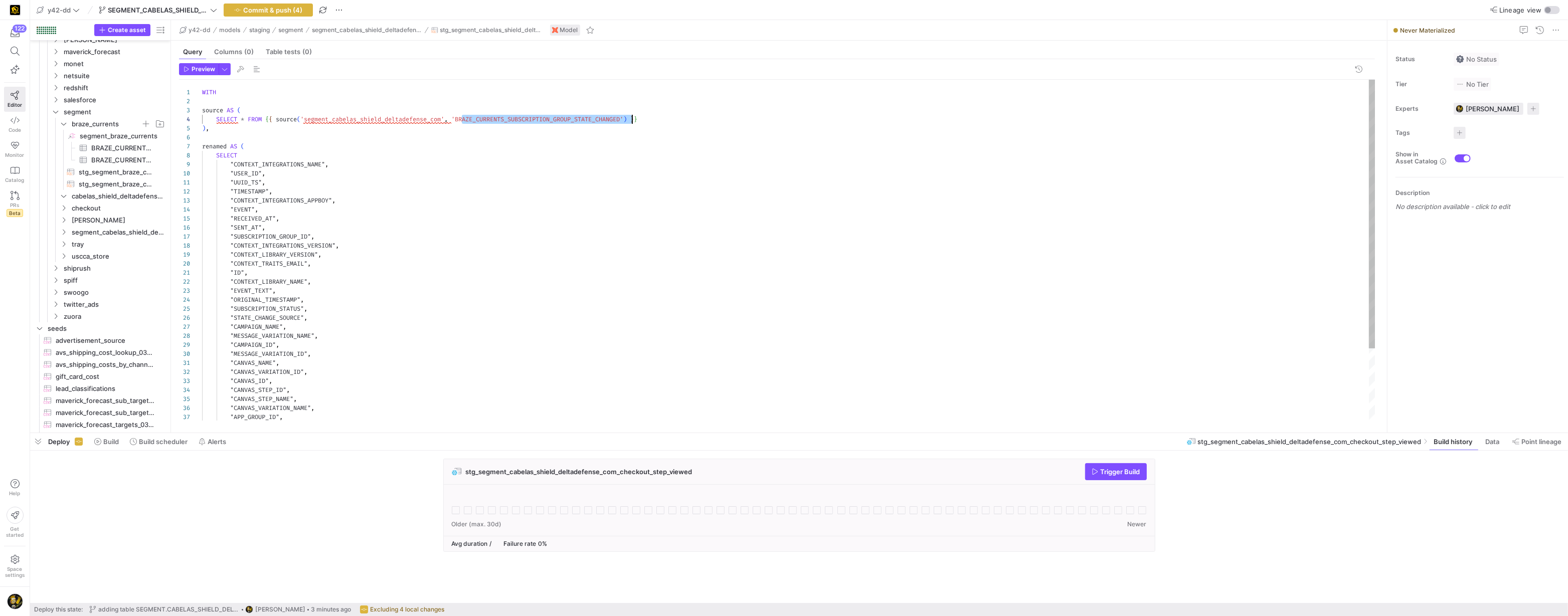
scroll to position [27, 430]
click at [539, 121] on div ""USER_ID" , "UUID_TS" , "TIMESTAMP" , "CONTEXT_INTEGRATIONS_APPBOY" , "EVENT" ,…" at bounding box center [789, 296] width 1174 height 432
click at [65, 198] on icon "Press SPACE to select this row." at bounding box center [63, 196] width 7 height 6
click at [70, 198] on span "cabelas_shield_deltadefense_com" at bounding box center [112, 196] width 107 height 11
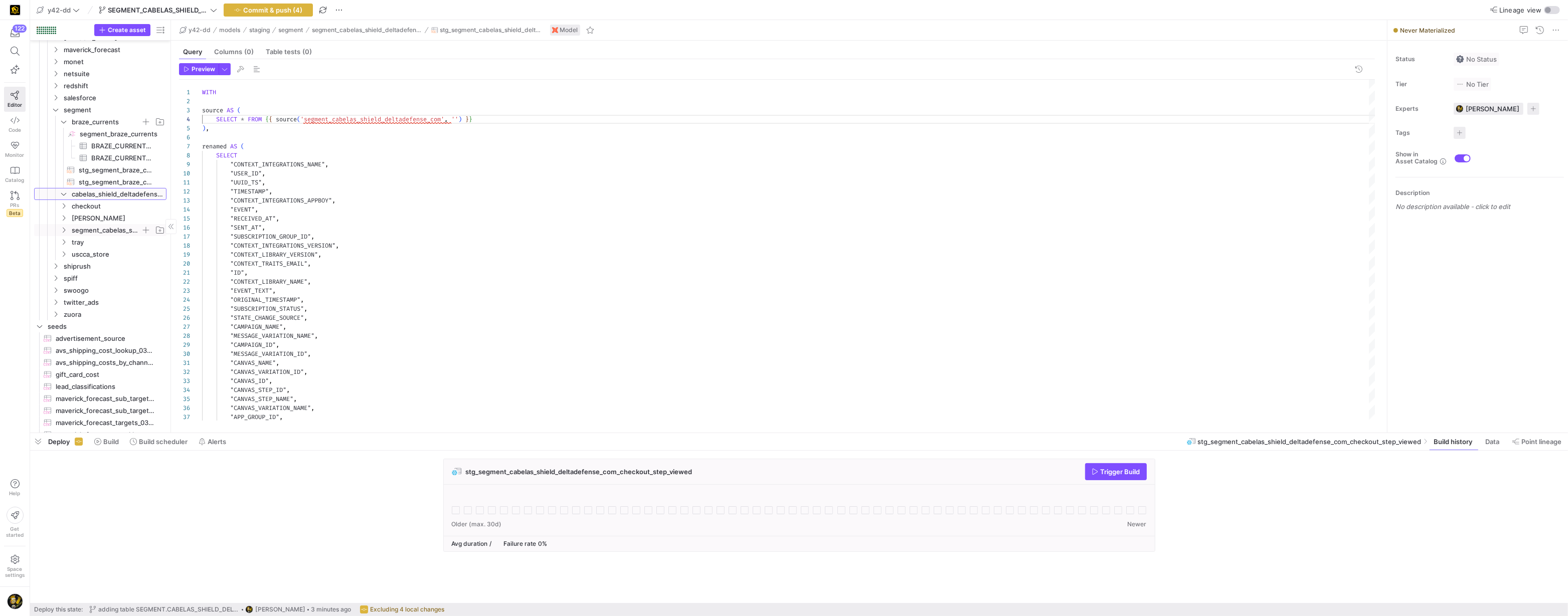
scroll to position [0, 0]
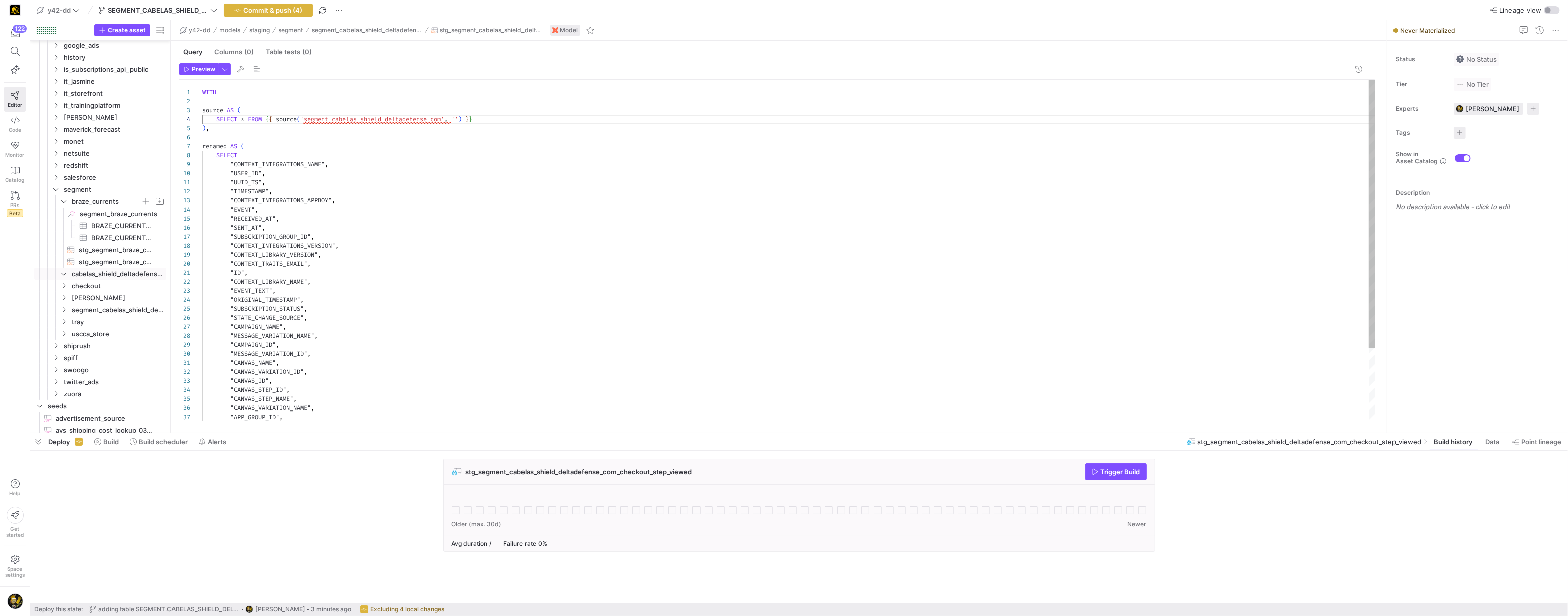
drag, startPoint x: 463, startPoint y: 121, endPoint x: 467, endPoint y: 128, distance: 8.1
click at [463, 121] on div ""USER_ID" , "UUID_TS" , "TIMESTAMP" , "CONTEXT_INTEGRATIONS_APPBOY" , "EVENT" ,…" at bounding box center [789, 296] width 1174 height 432
click at [299, 210] on div ""USER_ID" , "UUID_TS" , "TIMESTAMP" , "CONTEXT_INTEGRATIONS_APPBOY" , "EVENT" ,…" at bounding box center [789, 296] width 1174 height 432
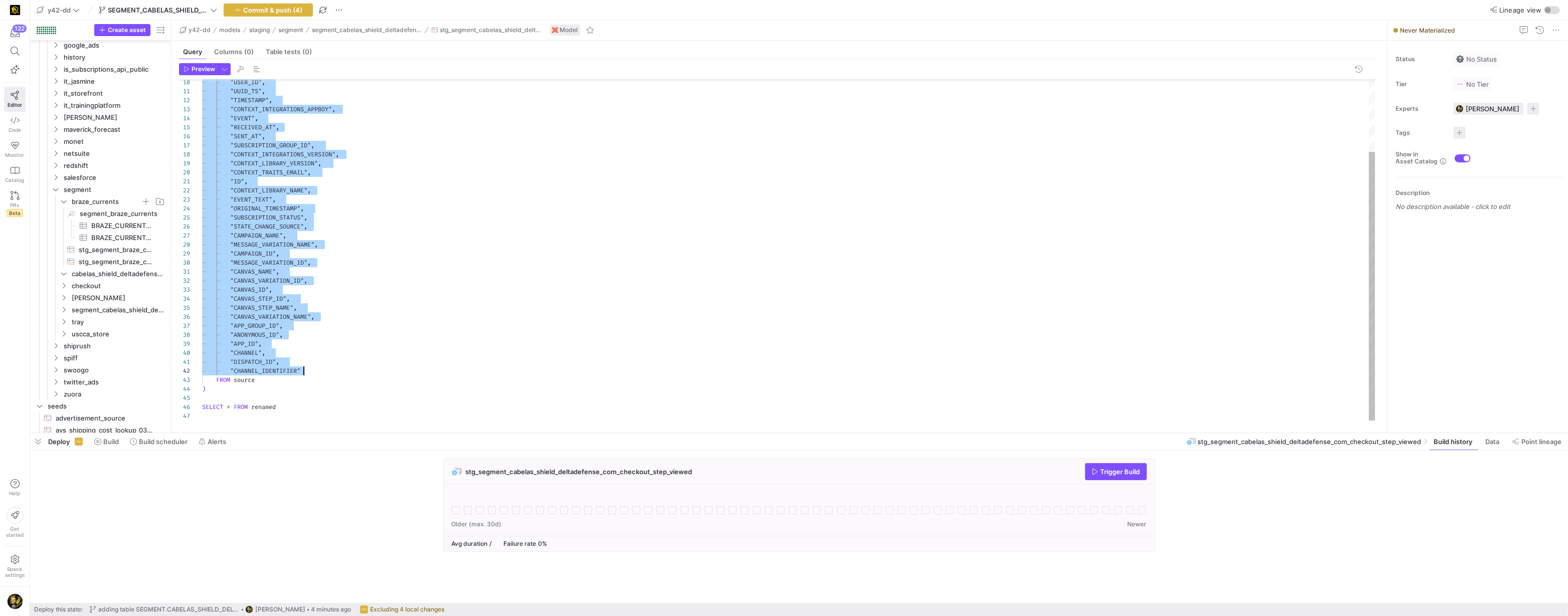
drag, startPoint x: 229, startPoint y: 166, endPoint x: 320, endPoint y: 369, distance: 222.5
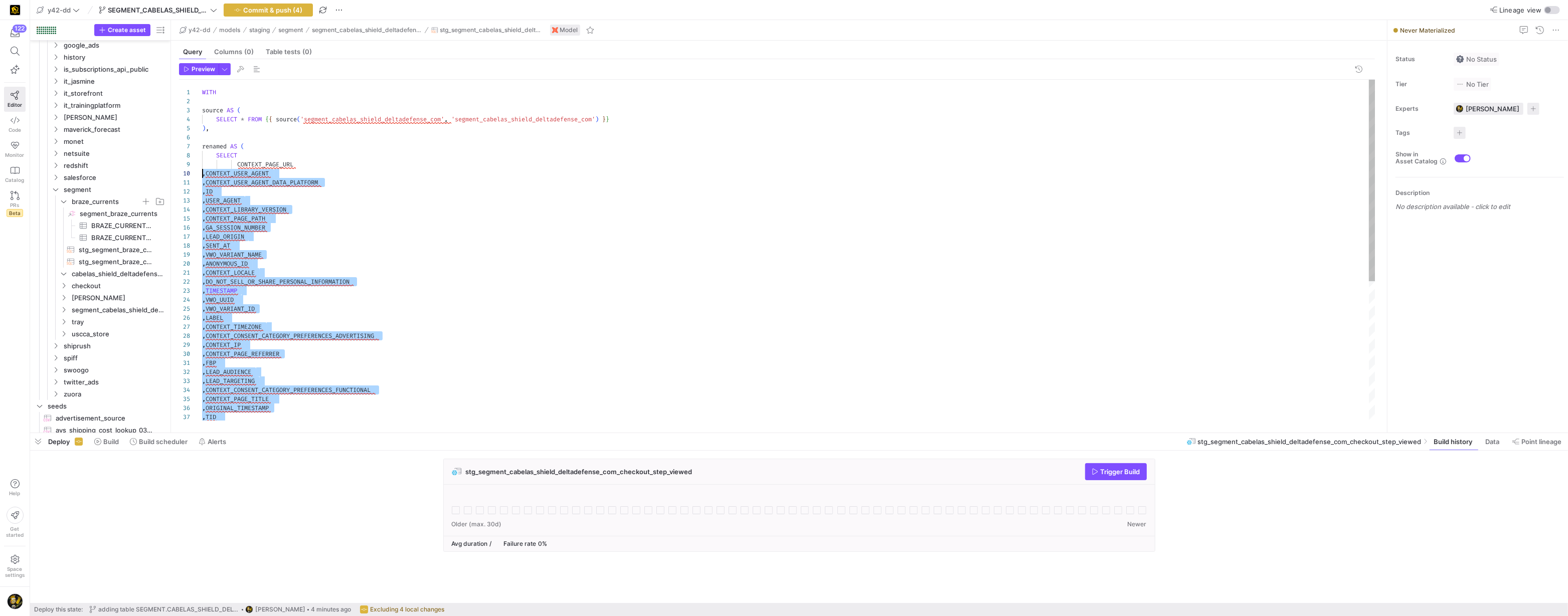
drag, startPoint x: 238, startPoint y: 405, endPoint x: 190, endPoint y: 176, distance: 234.0
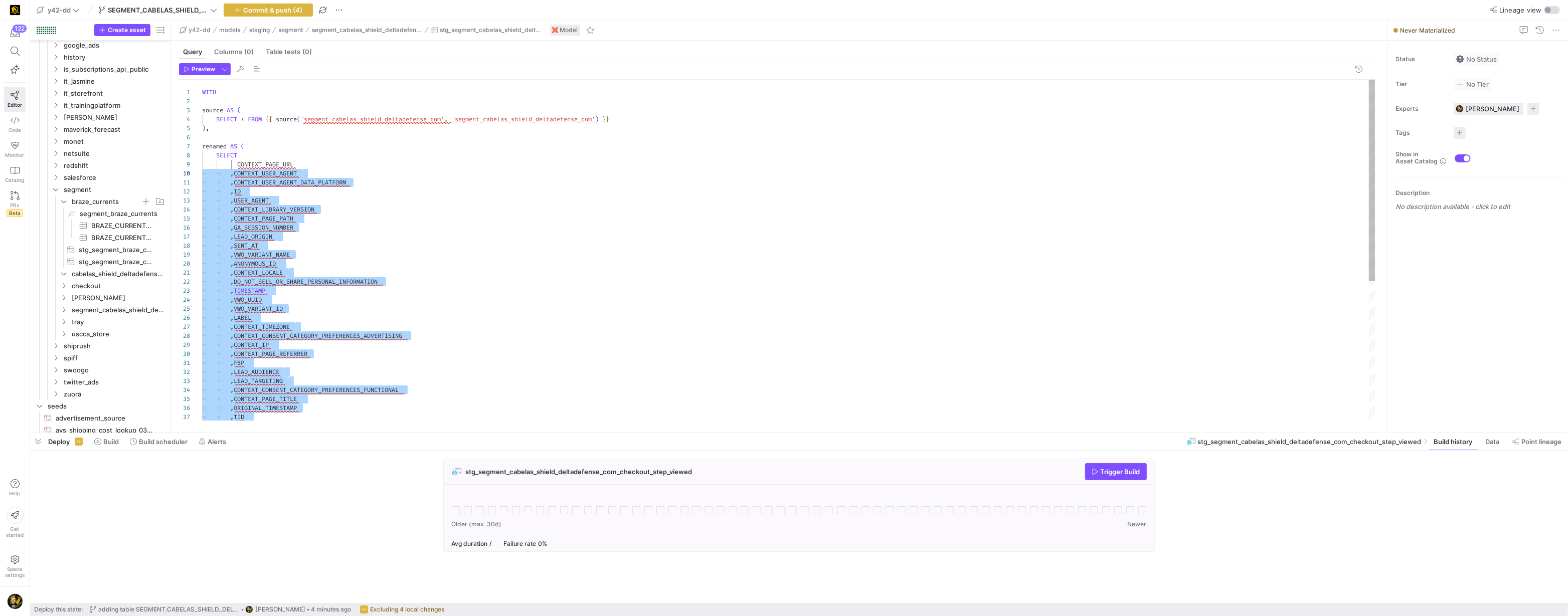
click at [239, 164] on div ", DO_NOT_SELL_OR_SHARE_PERSONAL_INFORMATION , TIMESTAMP , VWO_UUID , VWO_VARIAN…" at bounding box center [789, 368] width 1174 height 576
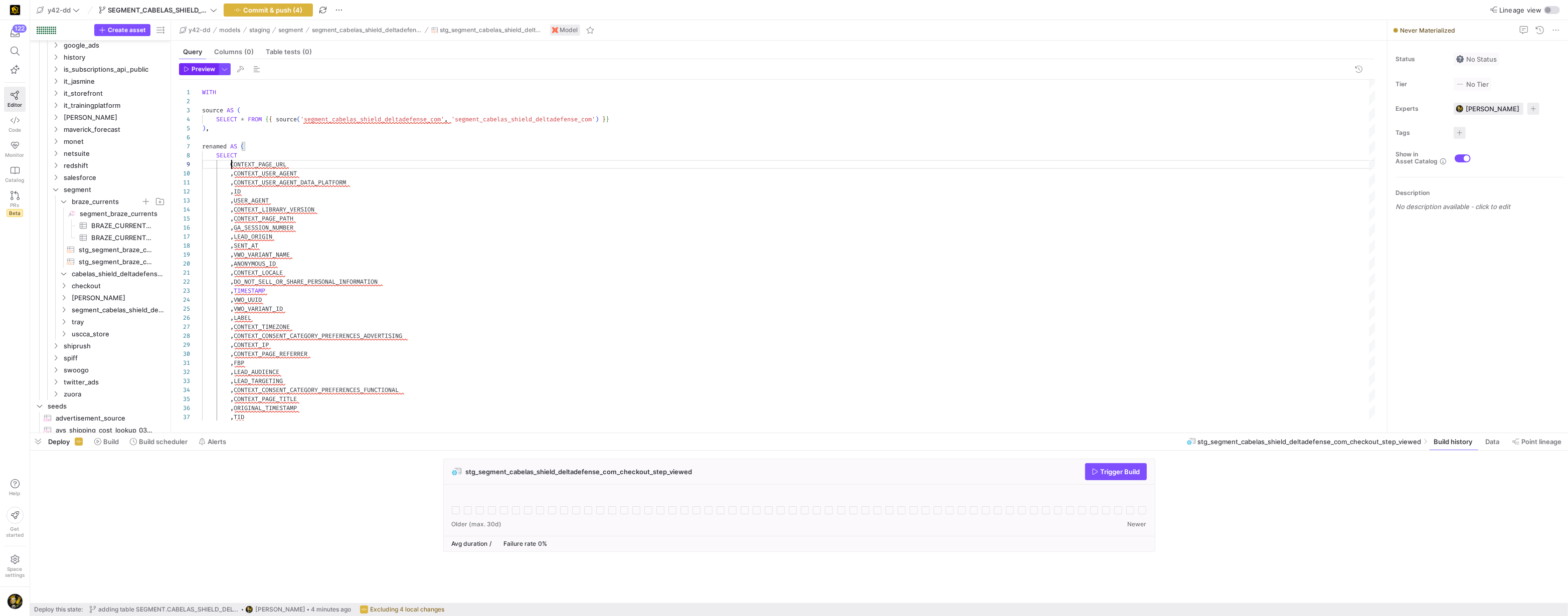
click at [202, 71] on span "Preview" at bounding box center [203, 69] width 24 height 7
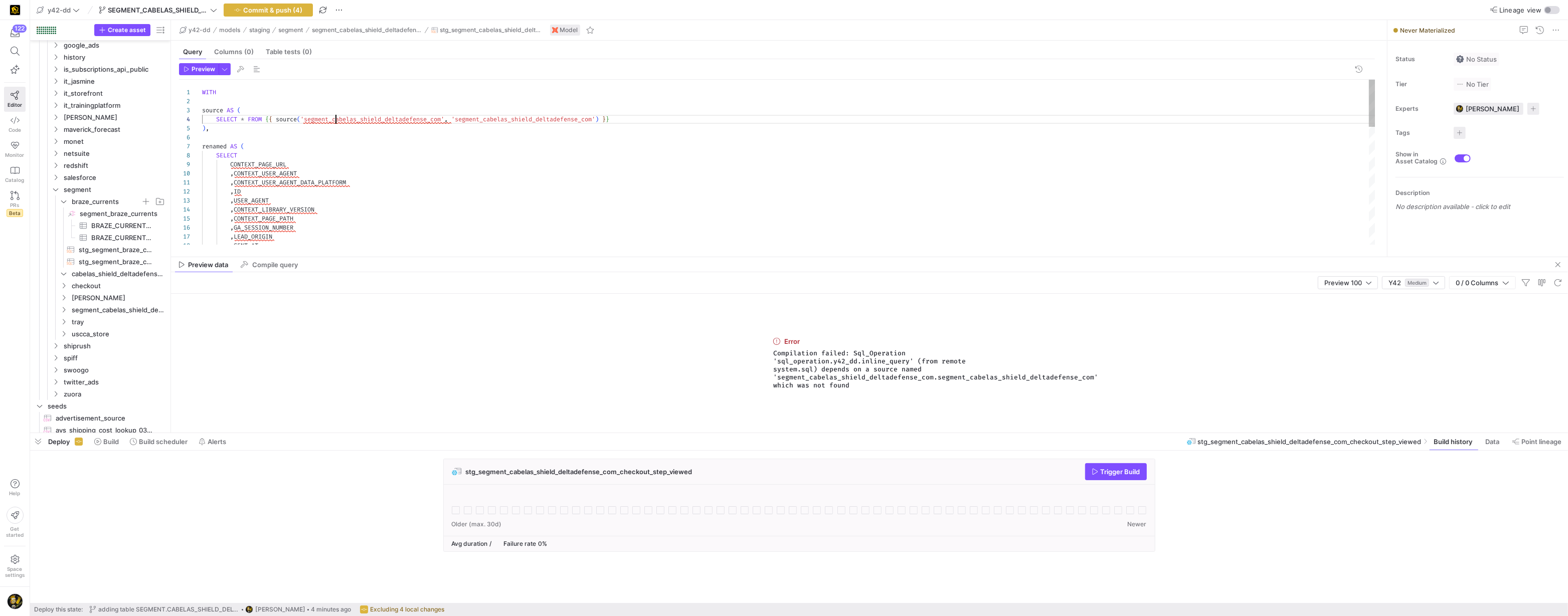
click at [335, 121] on div ", SENT_AT , LEAD_ORIGIN , GA_SESSION_NUMBER , CONTEXT_PAGE_PATH , CONTEXT_LIBRA…" at bounding box center [789, 368] width 1174 height 576
click at [337, 189] on div ", SENT_AT , LEAD_ORIGIN , GA_SESSION_NUMBER , CONTEXT_PAGE_PATH , CONTEXT_LIBRA…" at bounding box center [789, 368] width 1174 height 576
click at [198, 66] on span "Preview" at bounding box center [203, 69] width 24 height 7
click at [67, 311] on span "segment_cabelas_shield_deltadefense_com" at bounding box center [112, 310] width 107 height 11
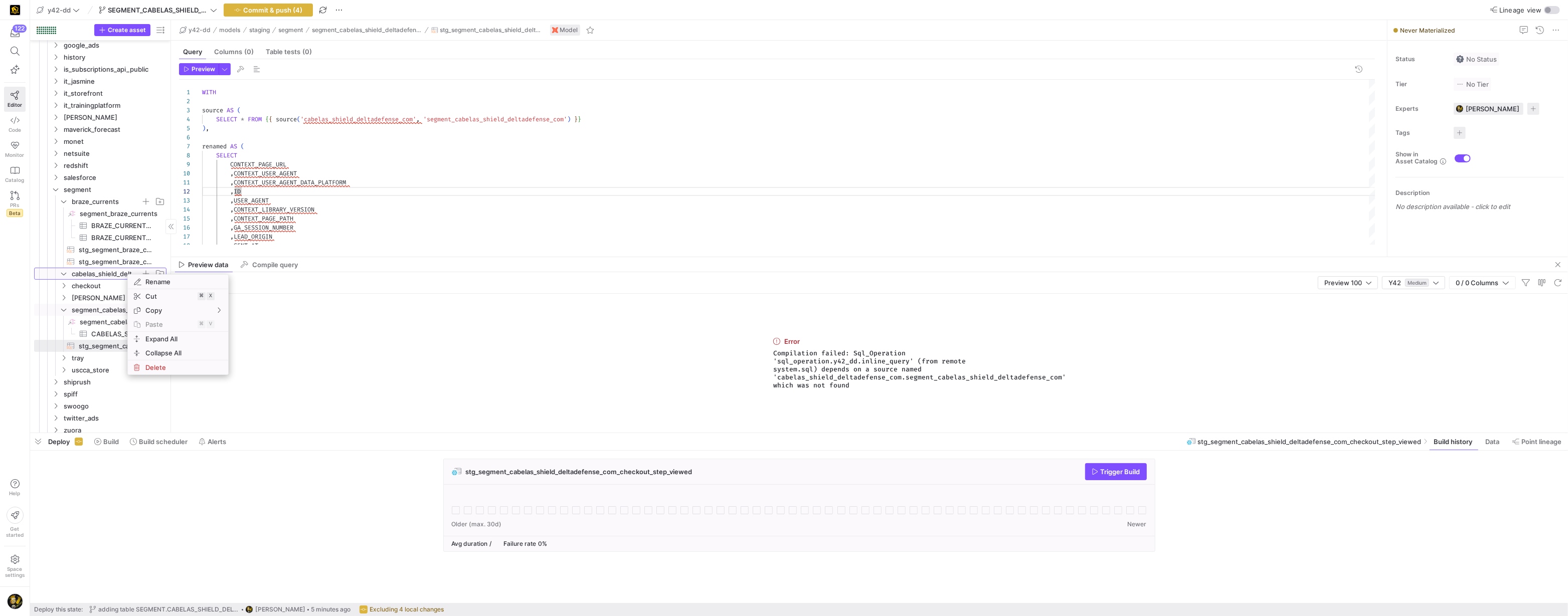
click at [91, 273] on span "cabelas_shield_deltadefense_com" at bounding box center [106, 274] width 70 height 12
click at [117, 360] on span "Delete" at bounding box center [134, 366] width 56 height 14
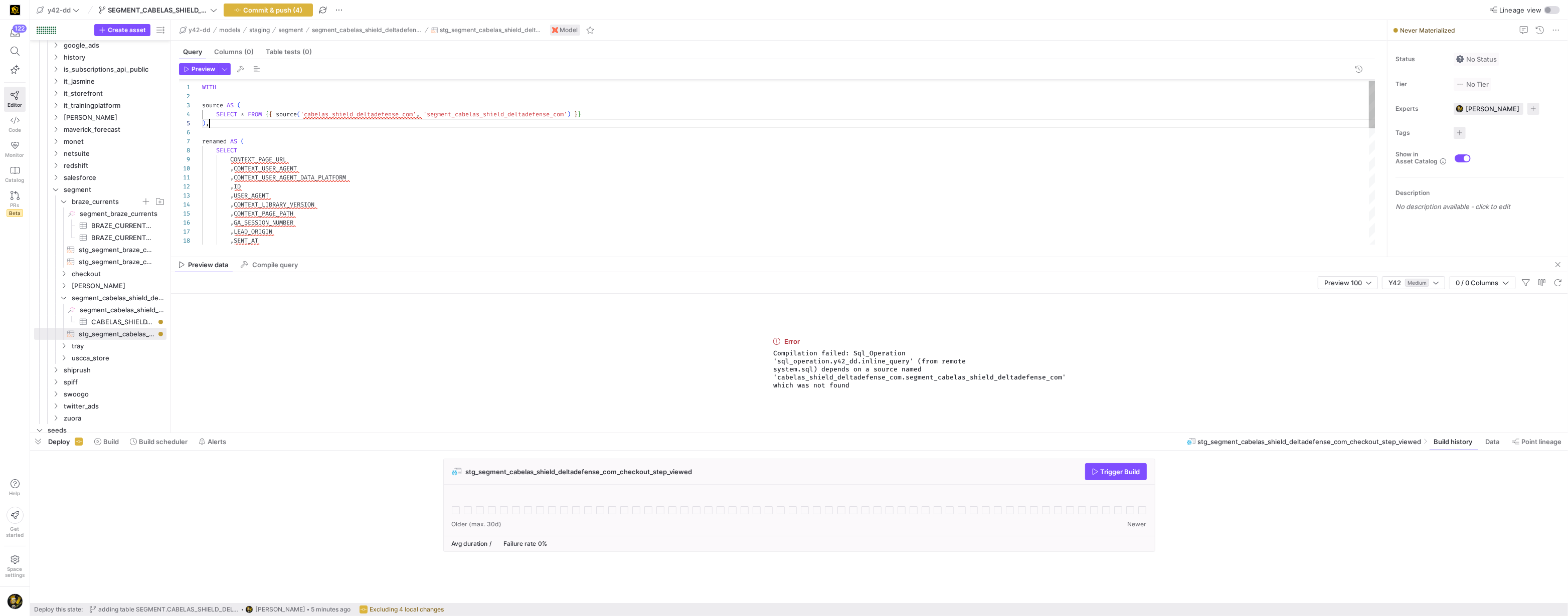
scroll to position [35, 7]
click at [308, 121] on div ", SENT_AT , LEAD_ORIGIN , GA_SESSION_NUMBER , CONTEXT_PAGE_PATH , CONTEXT_LIBRA…" at bounding box center [789, 363] width 1174 height 576
drag, startPoint x: 307, startPoint y: 117, endPoint x: 323, endPoint y: 140, distance: 28.0
click at [307, 117] on div ", SENT_AT , LEAD_ORIGIN , GA_SESSION_NUMBER , CONTEXT_PAGE_PATH , CONTEXT_LIBRA…" at bounding box center [789, 363] width 1174 height 576
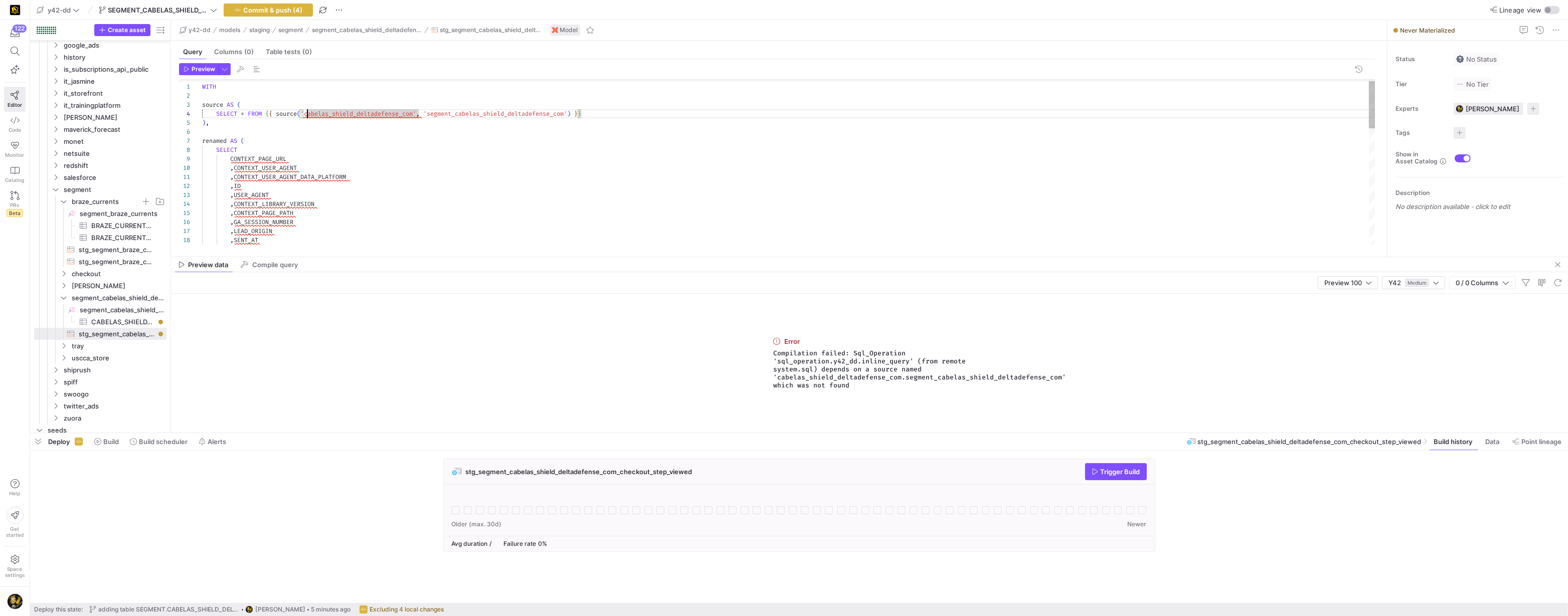
click at [307, 115] on div ", SENT_AT , LEAD_ORIGIN , GA_SESSION_NUMBER , CONTEXT_PAGE_PATH , CONTEXT_LIBRA…" at bounding box center [789, 363] width 1174 height 576
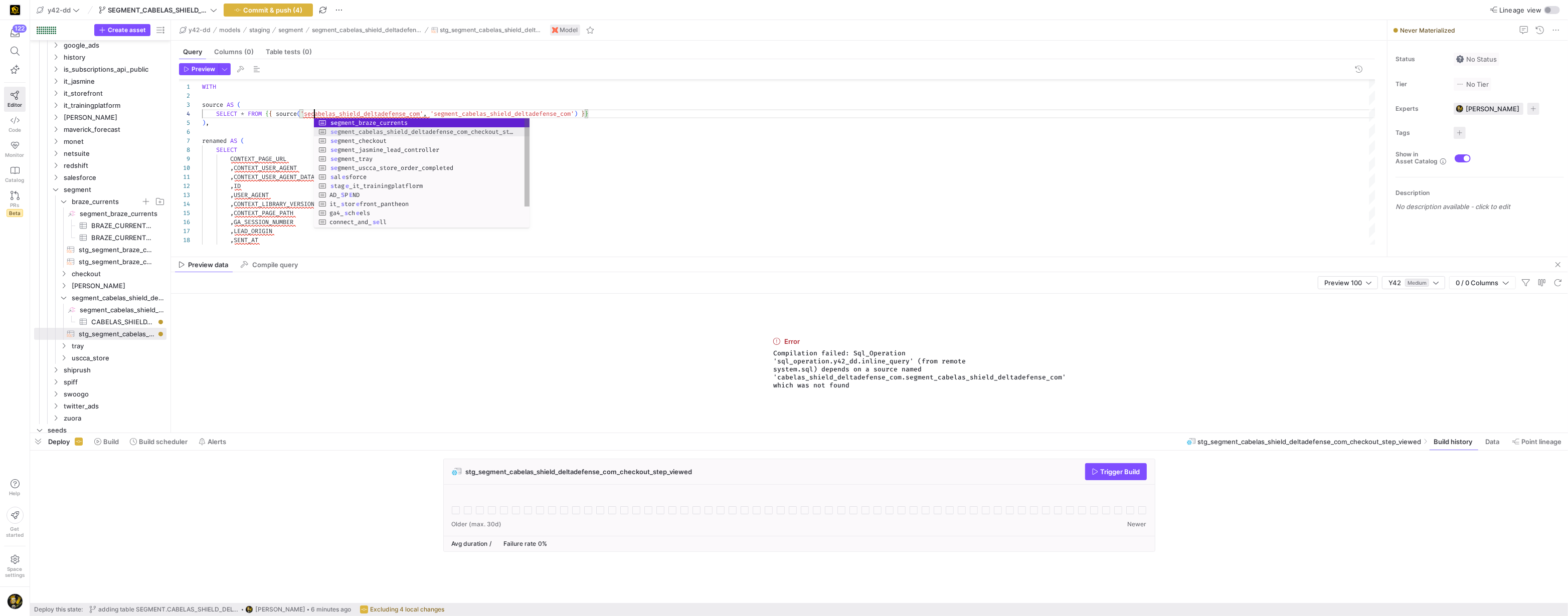
scroll to position [27, 321]
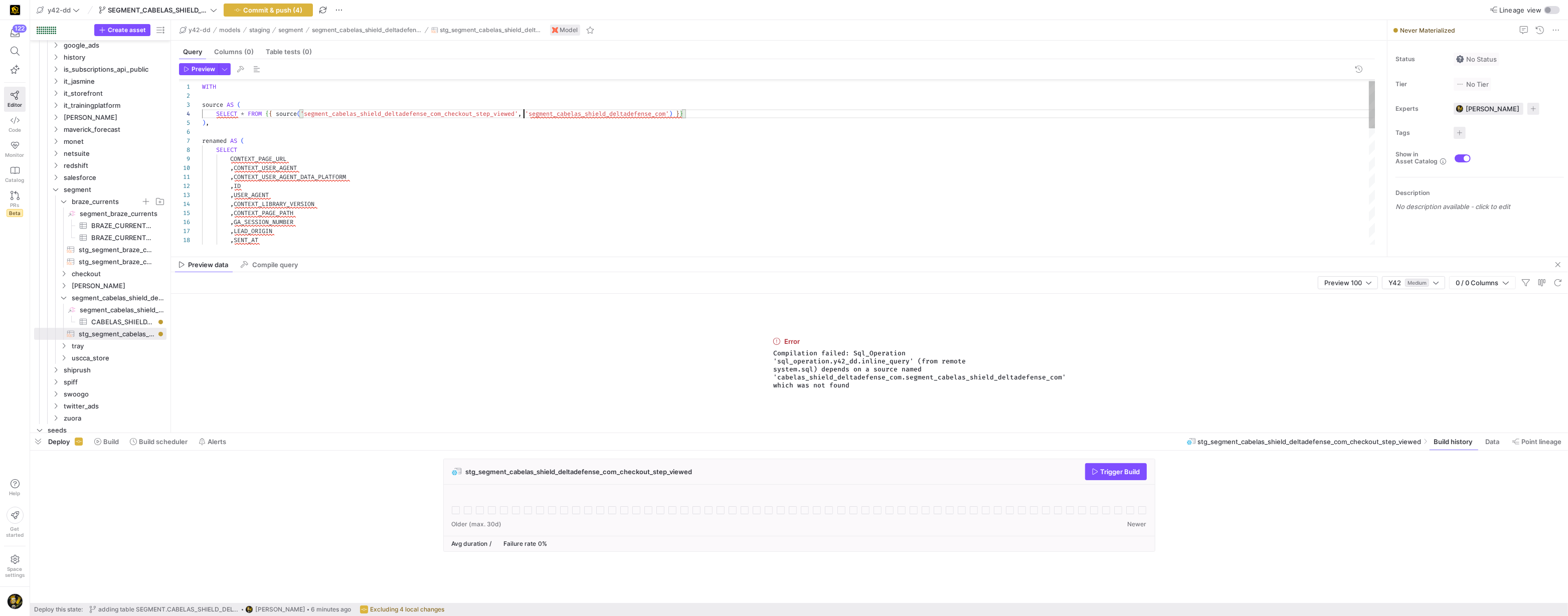
click at [566, 115] on div ", SENT_AT , LEAD_ORIGIN , GA_SESSION_NUMBER , CONTEXT_PAGE_PATH , CONTEXT_LIBRA…" at bounding box center [789, 363] width 1174 height 576
drag, startPoint x: 650, startPoint y: 115, endPoint x: 668, endPoint y: 144, distance: 34.1
click at [650, 115] on div ", SENT_AT , LEAD_ORIGIN , GA_SESSION_NUMBER , CONTEXT_PAGE_PATH , CONTEXT_LIBRA…" at bounding box center [789, 363] width 1174 height 576
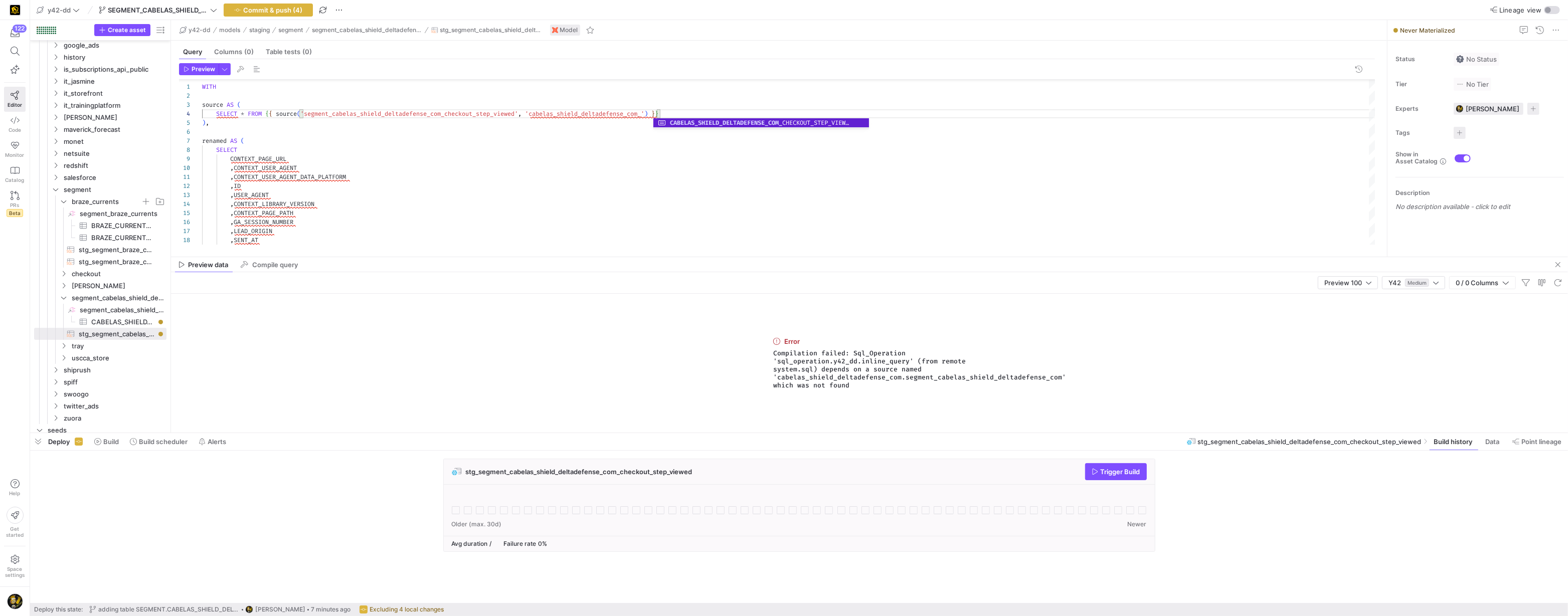
click at [724, 128] on div at bounding box center [761, 128] width 215 height 2
type textarea "WITH source AS ( SELECT * FROM {{ source('segment_cabelas_shield_deltadefense_c…"
click at [202, 73] on span "button" at bounding box center [198, 69] width 39 height 11
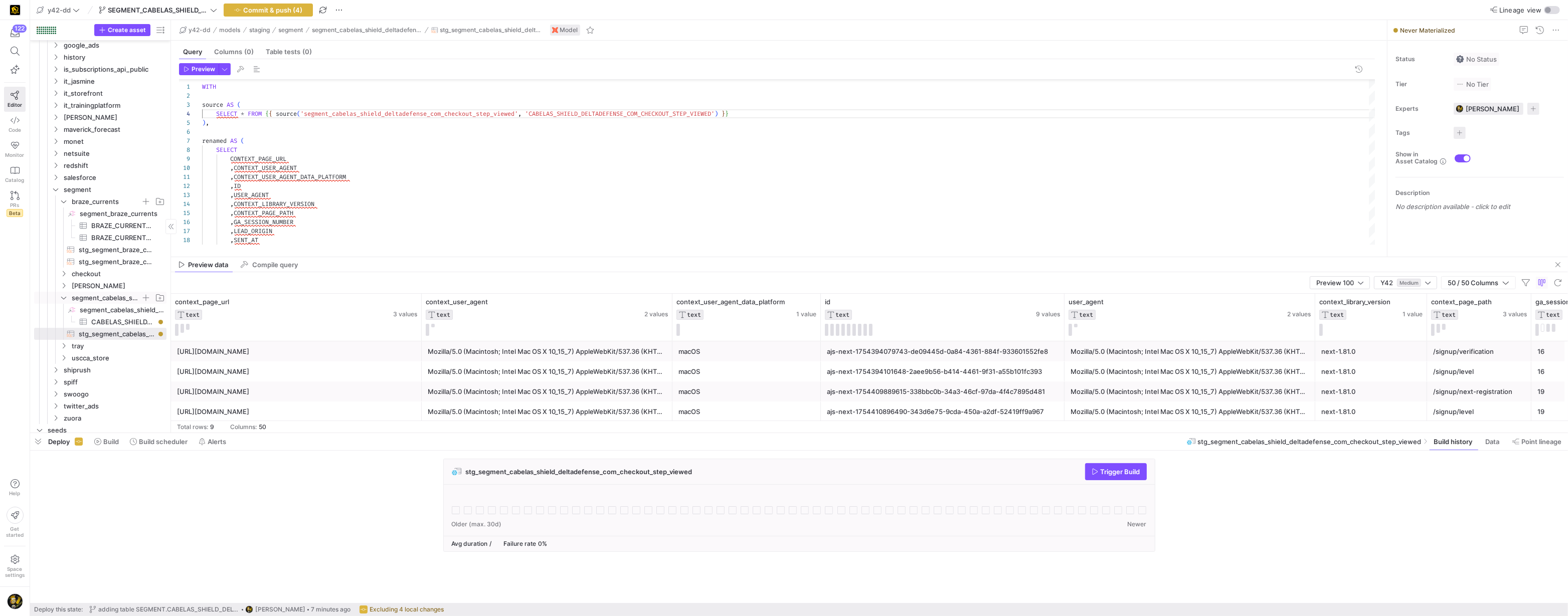
click at [63, 302] on span "segment_cabelas_shield_deltadefense_com" at bounding box center [112, 298] width 107 height 11
click at [63, 298] on icon at bounding box center [63, 298] width 7 height 6
click at [65, 200] on icon "Press SPACE to select this row." at bounding box center [63, 202] width 5 height 3
click at [67, 225] on icon "Press SPACE to select this row." at bounding box center [63, 226] width 7 height 6
click at [67, 225] on icon at bounding box center [63, 226] width 7 height 6
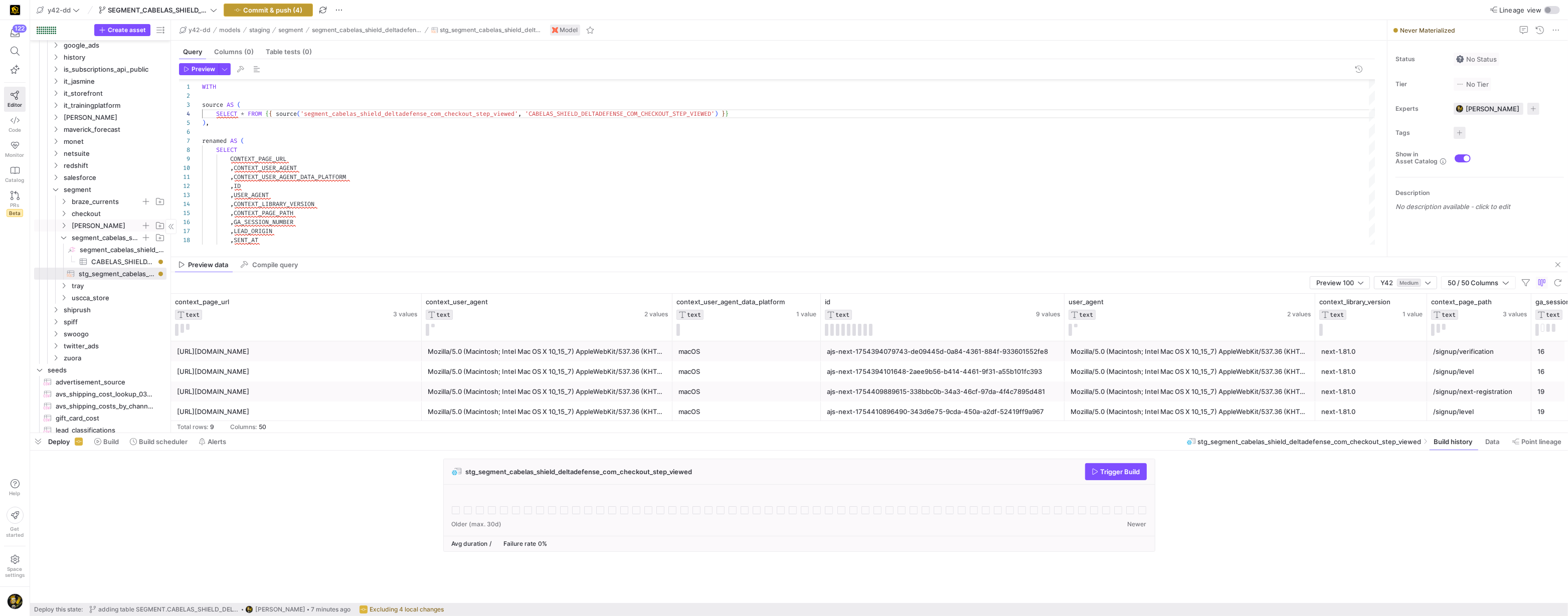
click at [261, 10] on span "Commit & push (4)" at bounding box center [273, 10] width 59 height 8
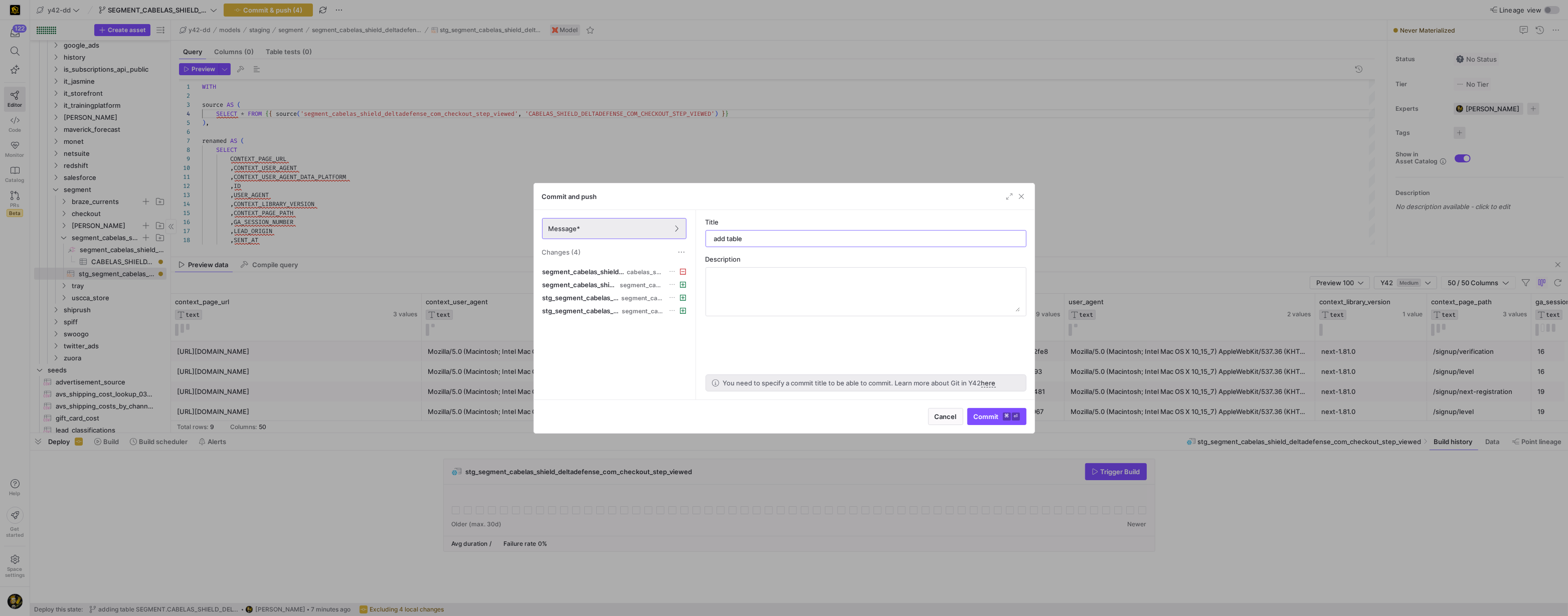
scroll to position [0, 0]
click at [763, 241] on input "add table" at bounding box center [866, 238] width 304 height 8
type input "add table SEGMENT.CABELAS_SHIELD_DELTADEFENSE_COM.CHECKOUT_STEP_VIEWED"
click at [987, 416] on span "Commit ⌘ ⏎" at bounding box center [997, 417] width 46 height 8
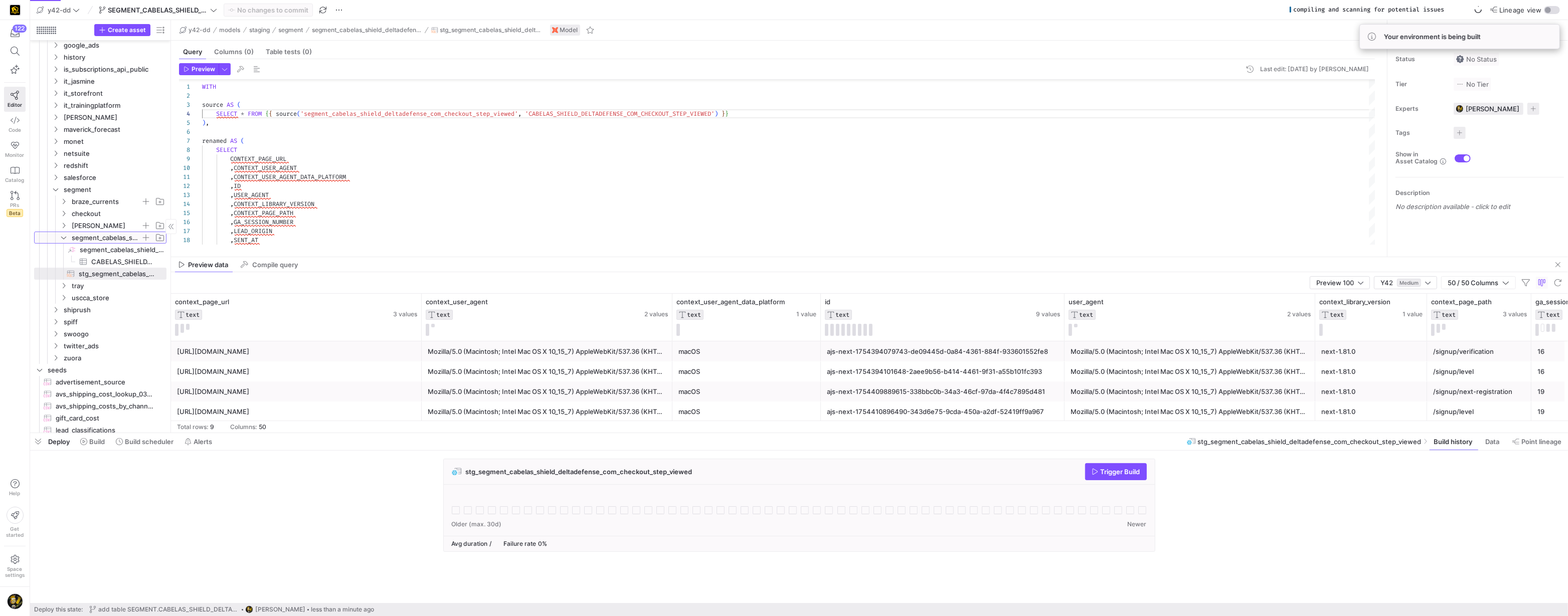
click at [95, 235] on span "segment_cabelas_shield_deltadefense_com" at bounding box center [106, 238] width 70 height 12
click at [95, 444] on span "Build" at bounding box center [97, 442] width 16 height 8
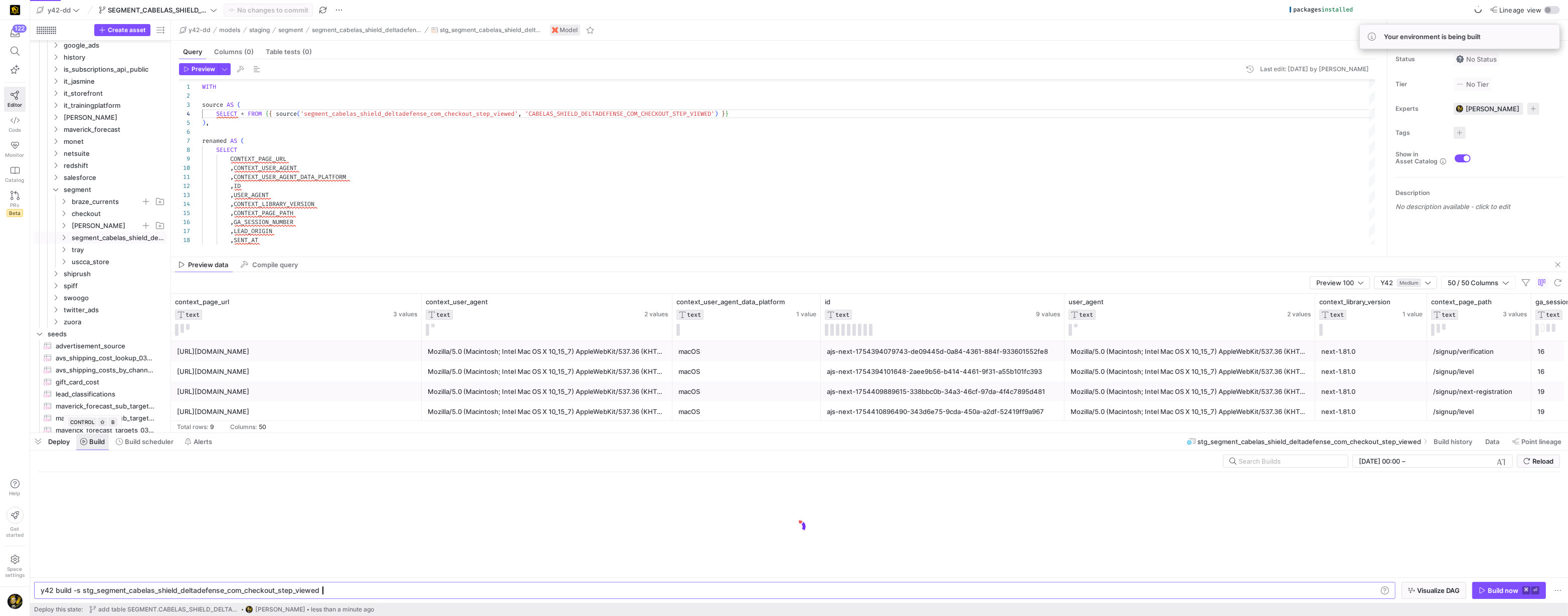
scroll to position [0, 277]
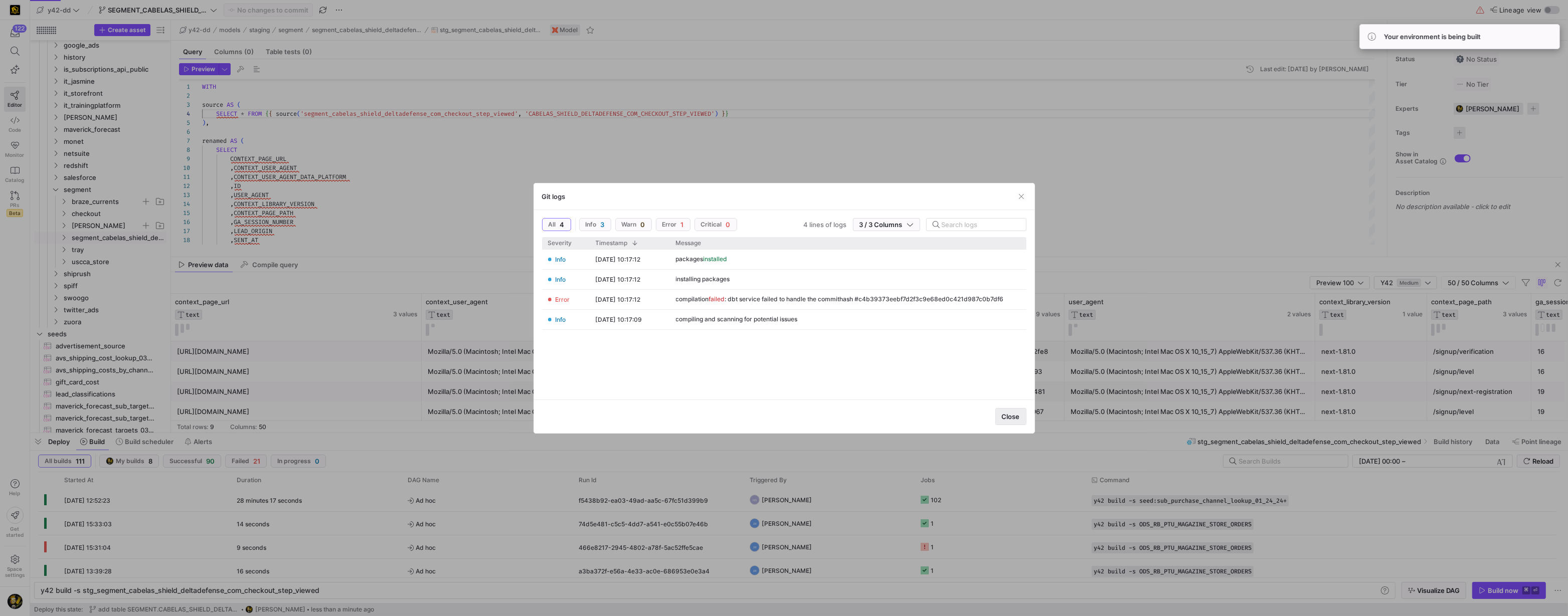
click at [1012, 415] on span "Close" at bounding box center [1011, 417] width 18 height 8
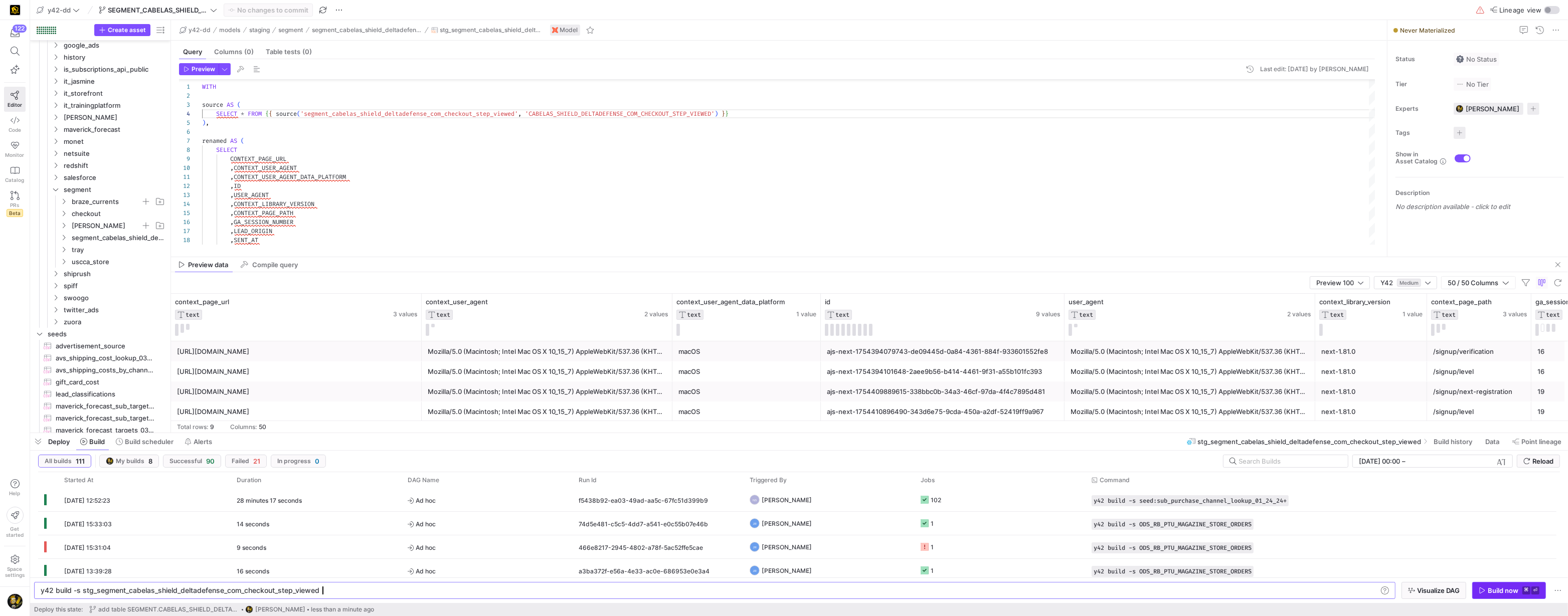
click at [1488, 590] on div "Build now" at bounding box center [1503, 591] width 31 height 8
click at [65, 238] on icon "Press SPACE to select this row." at bounding box center [63, 241] width 7 height 6
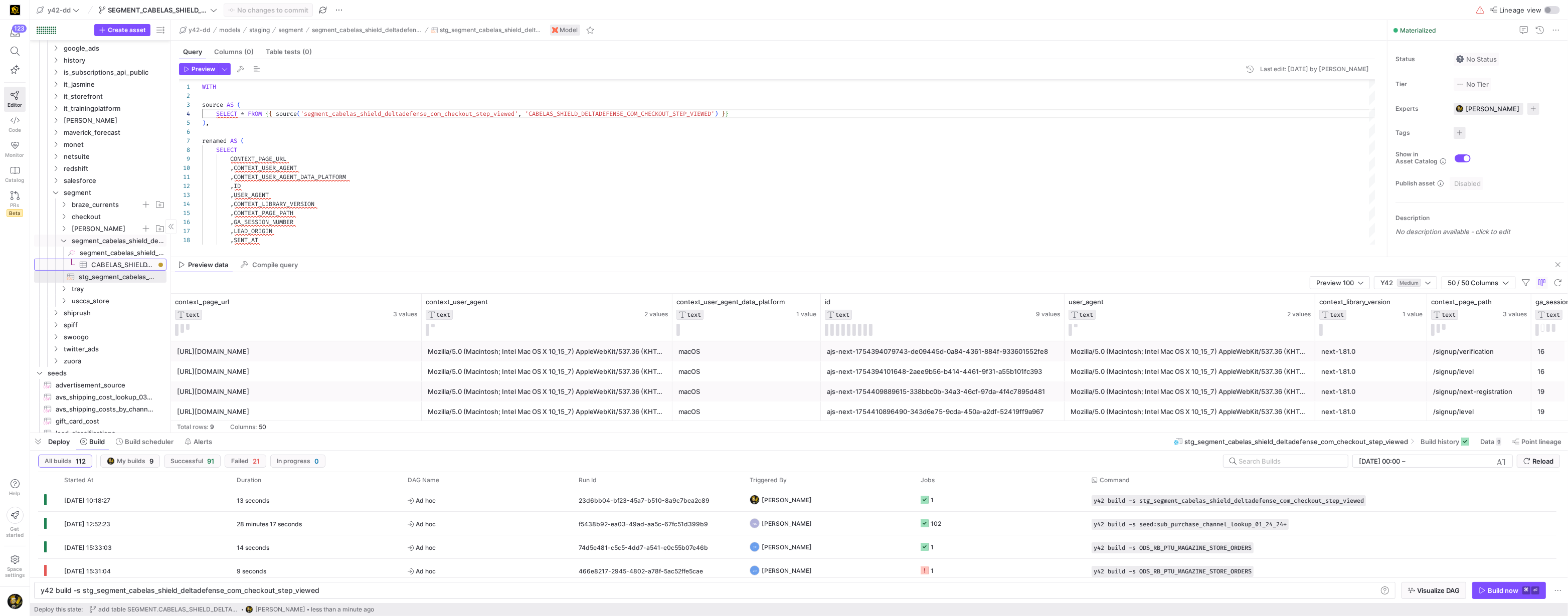
click at [107, 262] on span "CABELAS_SHIELD_DELTADEFENSE_COM_CHECKOUT_STEP_VIEWED​​​​​​​​​" at bounding box center [123, 264] width 63 height 12
type textarea "y42 build -s source:segment_cabelas_shield_deltadefense_com_checkout_step_viewe…"
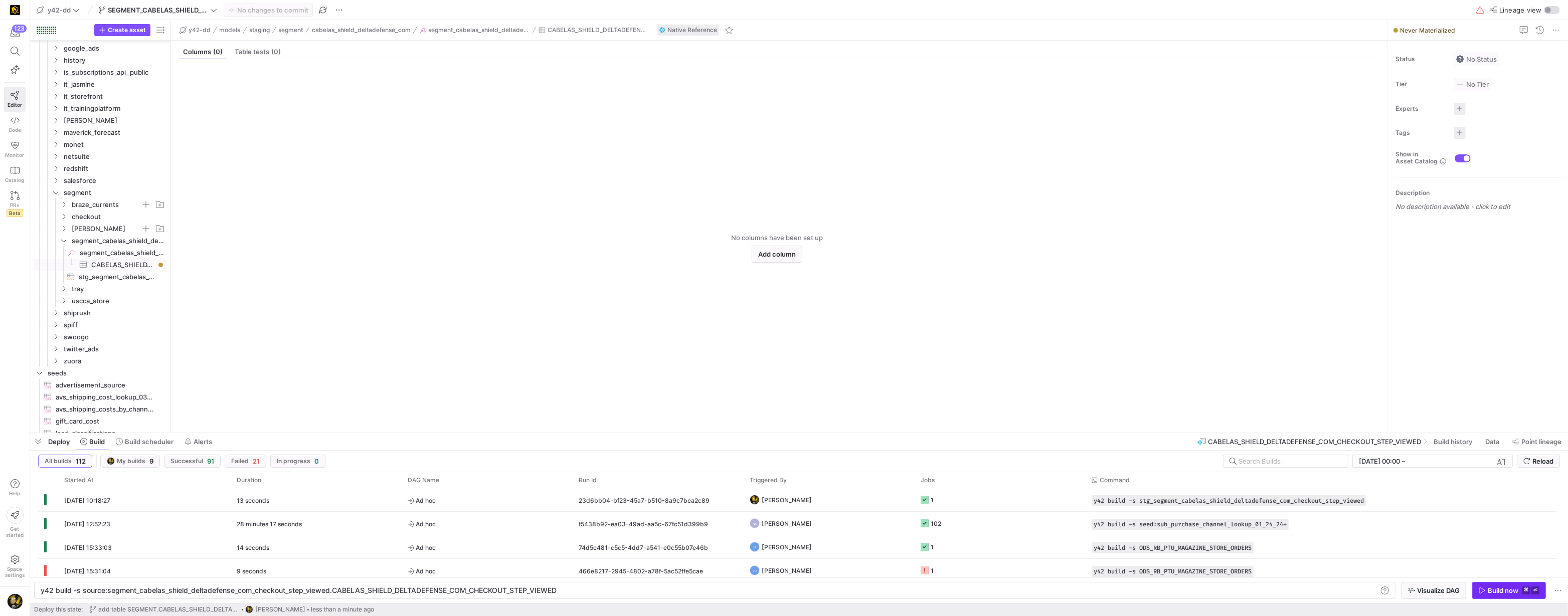
click at [1493, 589] on div "Build now" at bounding box center [1503, 591] width 31 height 8
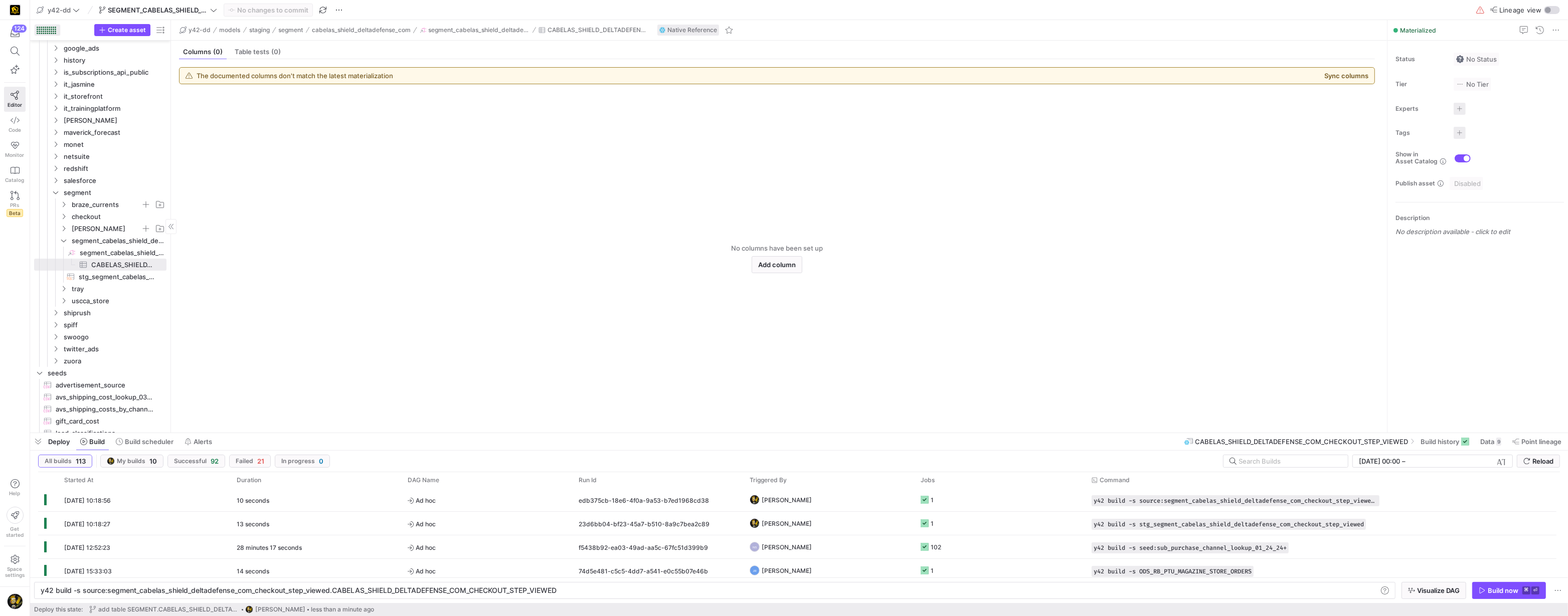
click at [43, 29] on div at bounding box center [44, 29] width 1 height 1
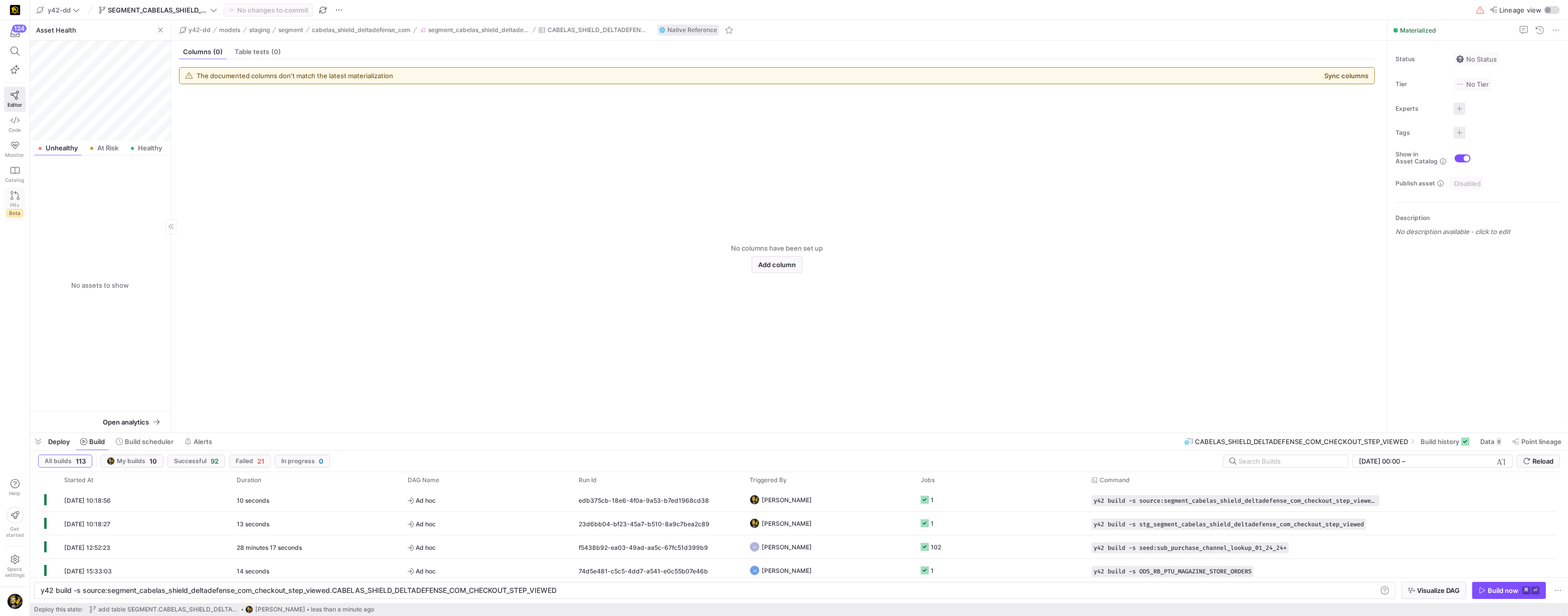
click at [22, 198] on link "PRs Beta" at bounding box center [15, 204] width 22 height 34
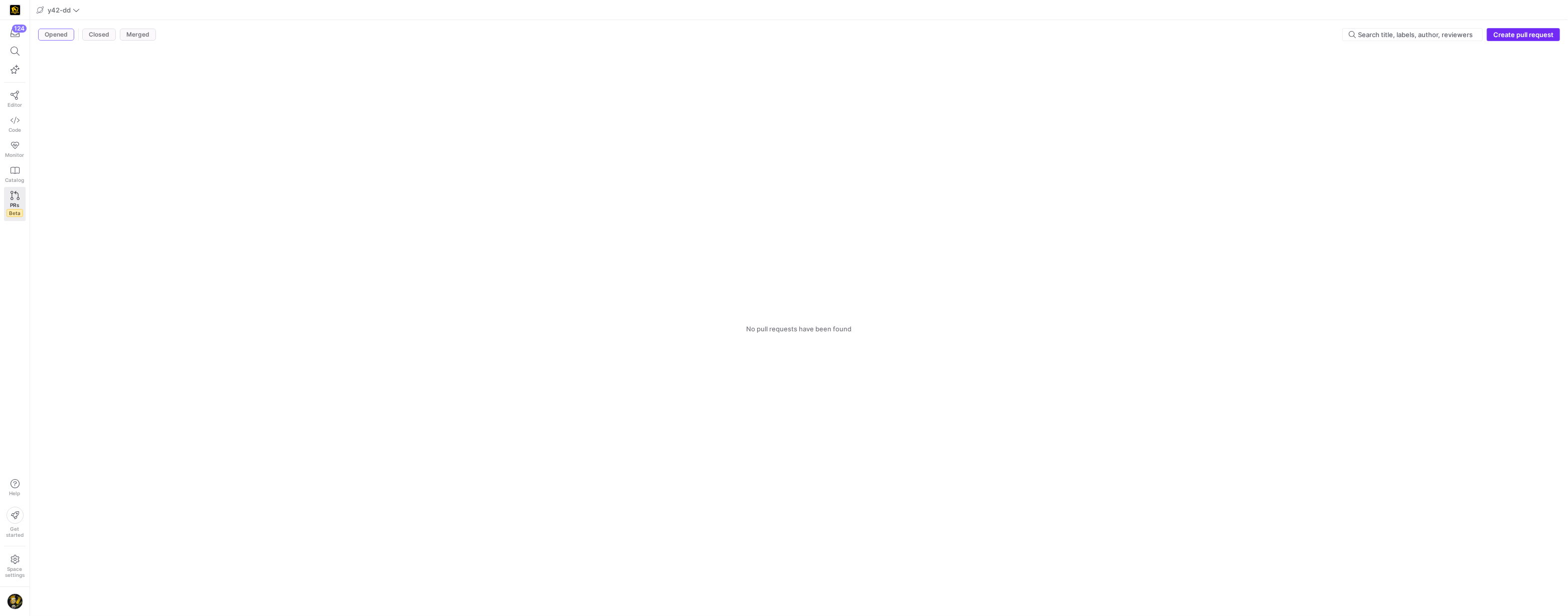
click at [1518, 31] on span "Create pull request" at bounding box center [1524, 35] width 60 height 8
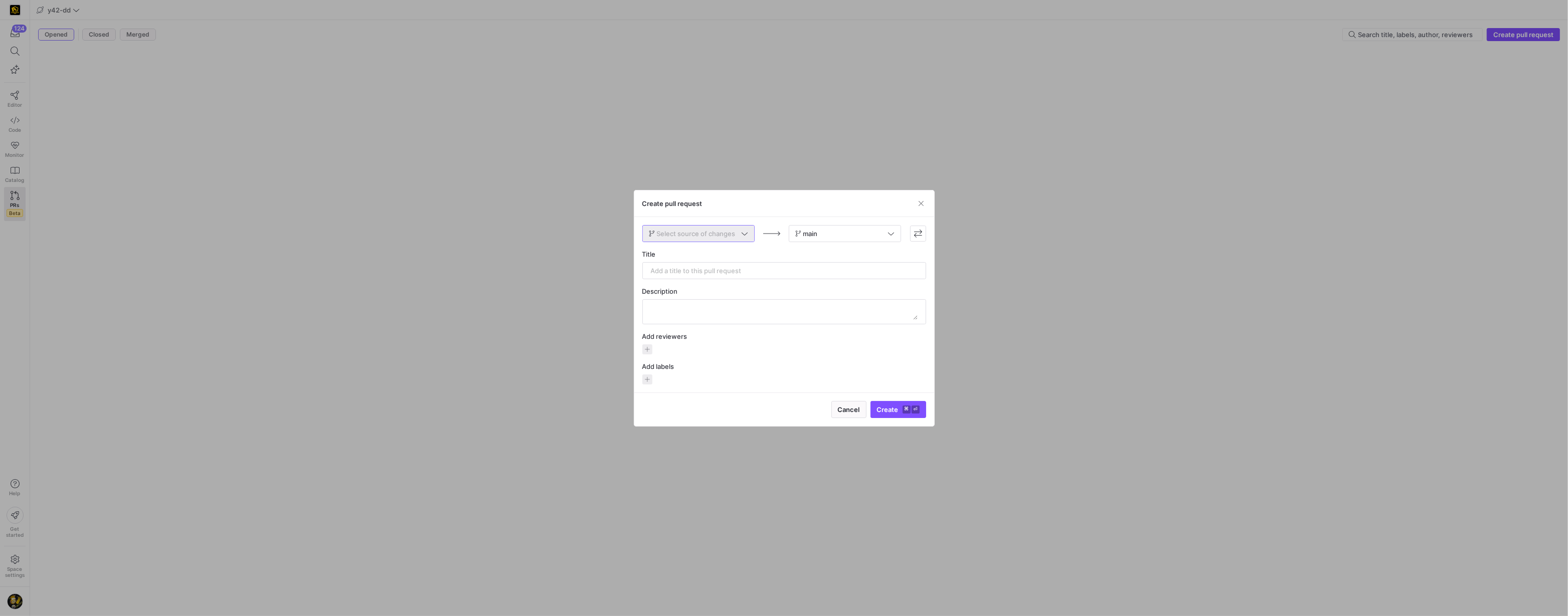
click at [741, 236] on icon at bounding box center [745, 234] width 7 height 7
click at [711, 303] on span "SEGMENT_CABELAS_SHIELD_DELTADEFENSE_COM_CHECKOUT_STEP_VIEWED" at bounding box center [698, 307] width 94 height 8
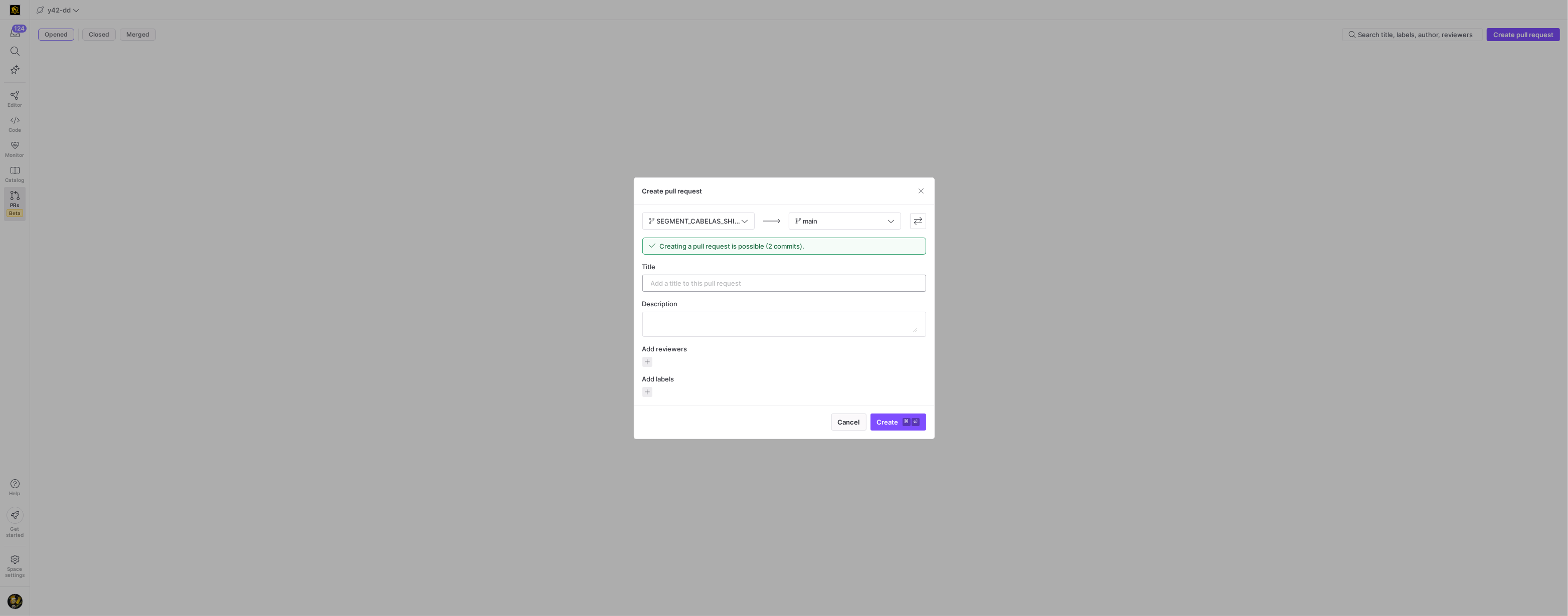
click at [709, 283] on input "text" at bounding box center [784, 283] width 267 height 8
paste input "SEGMENT.CABELAS_SHIELD_DELTADEFENSE_COM.CHECKOUT_STEP_VIEWED"
type input "add table SEGMENT.CABELAS_SHIELD_DELTADEFENSE_COM.CHECKOUT_STEP_VIEWED"
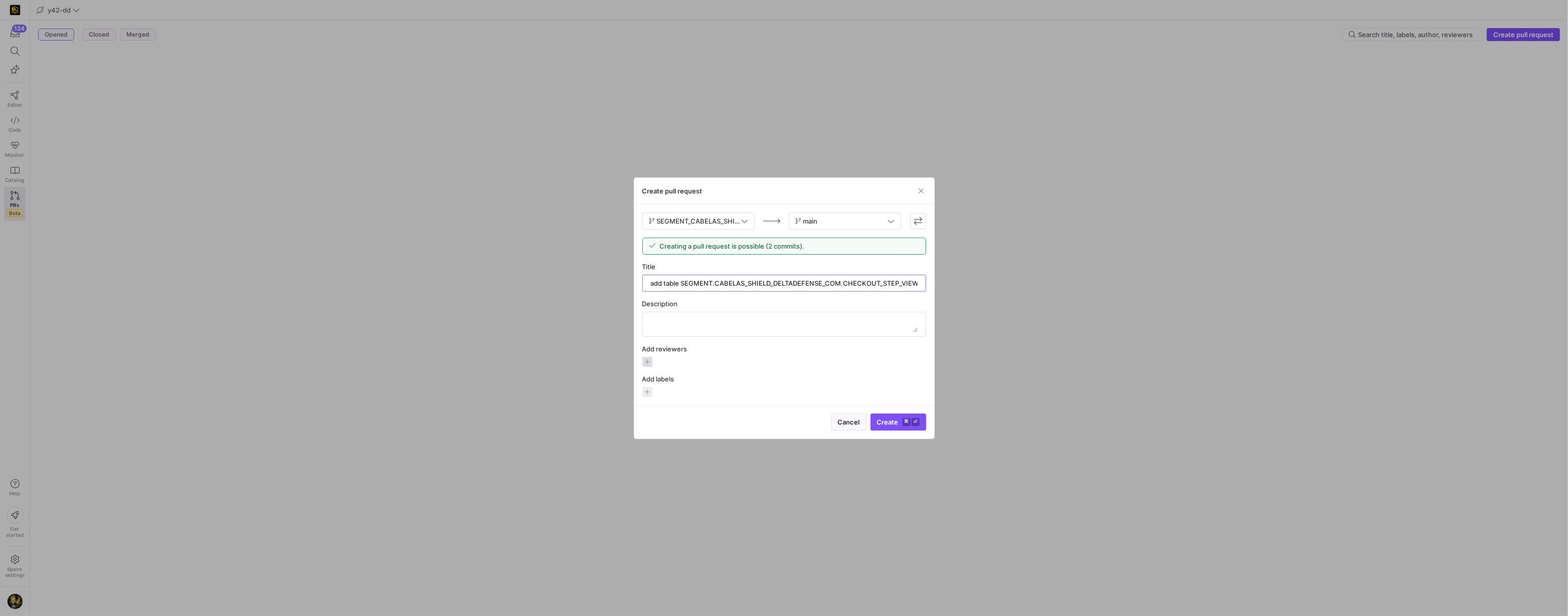
click at [648, 360] on span "button" at bounding box center [647, 362] width 10 height 10
click at [602, 456] on span "[PERSON_NAME]" at bounding box center [583, 458] width 54 height 8
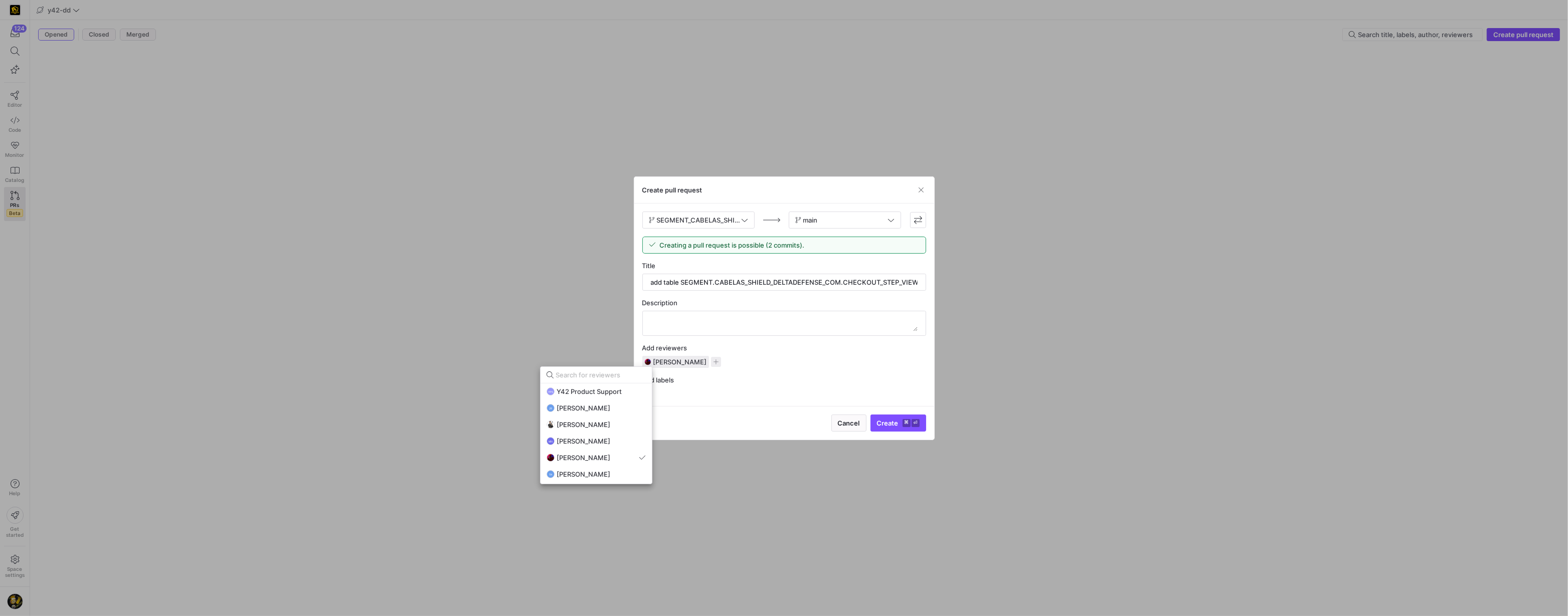
click at [881, 422] on div at bounding box center [784, 308] width 1568 height 616
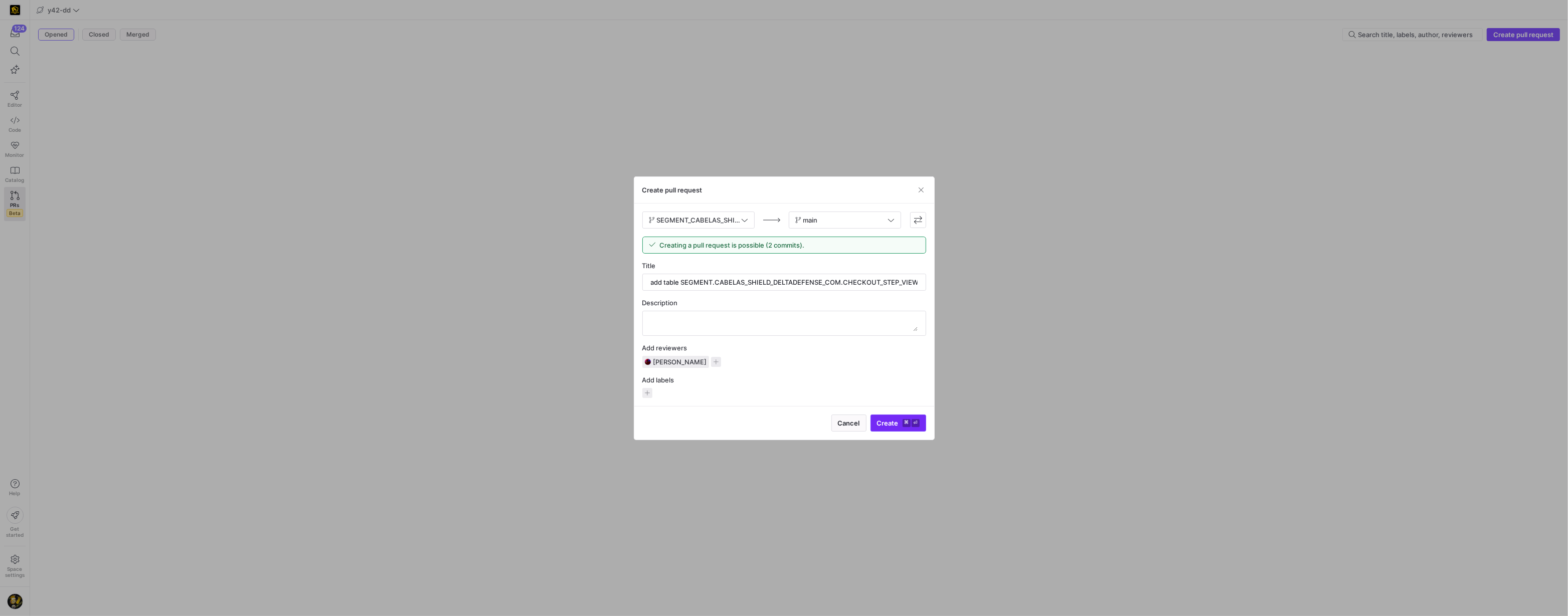
click at [882, 425] on span "Create ⌘ ⏎" at bounding box center [898, 423] width 43 height 8
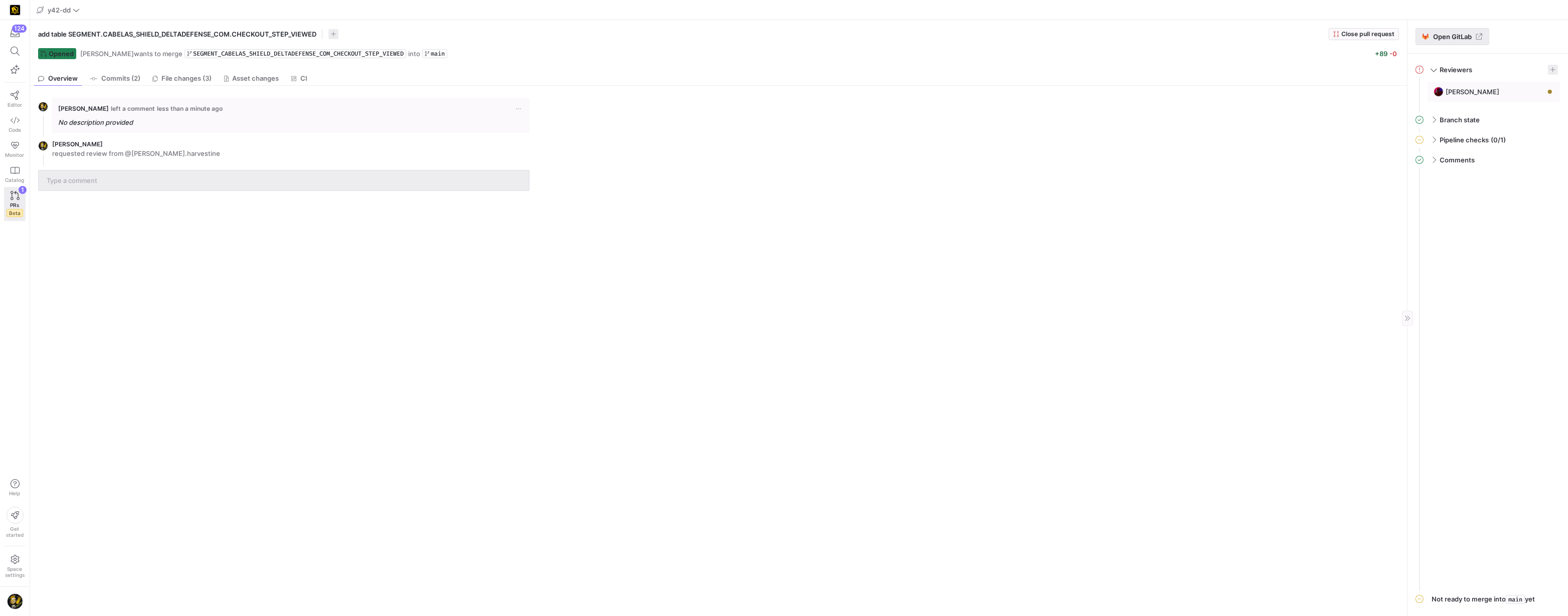
click at [1449, 36] on span "Open GitLab" at bounding box center [1452, 37] width 39 height 8
